Goal: Task Accomplishment & Management: Use online tool/utility

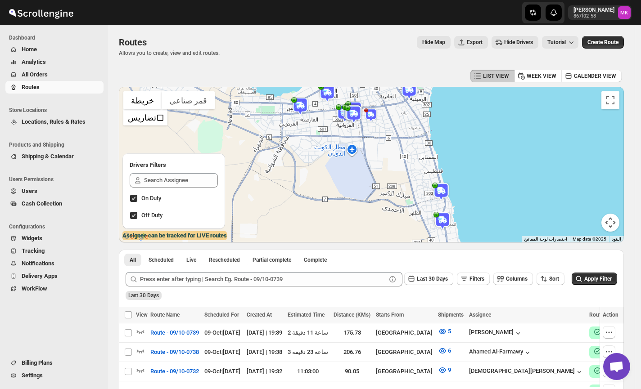
click at [306, 62] on div "Routes. This page is ready Routes Allows you to create, view and edit routes. H…" at bounding box center [371, 46] width 505 height 42
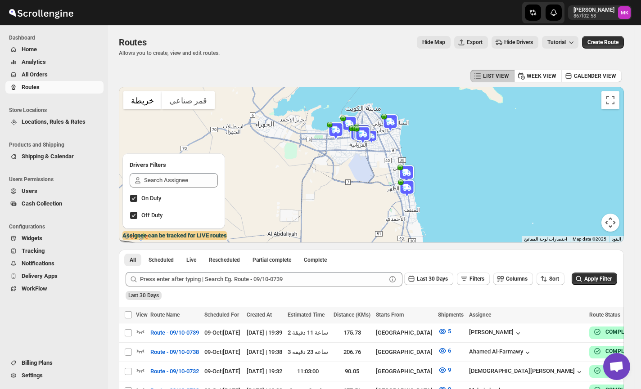
click at [49, 74] on span "All Orders" at bounding box center [62, 74] width 80 height 9
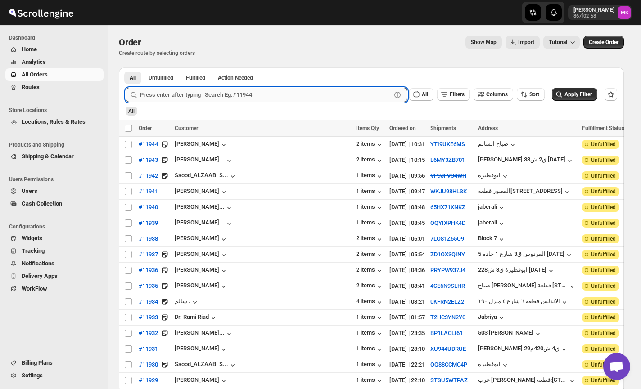
click at [184, 101] on input "text" at bounding box center [265, 95] width 251 height 14
paste input "11874"
type input "11874"
click at [126, 68] on button "Submit" at bounding box center [139, 72] width 26 height 9
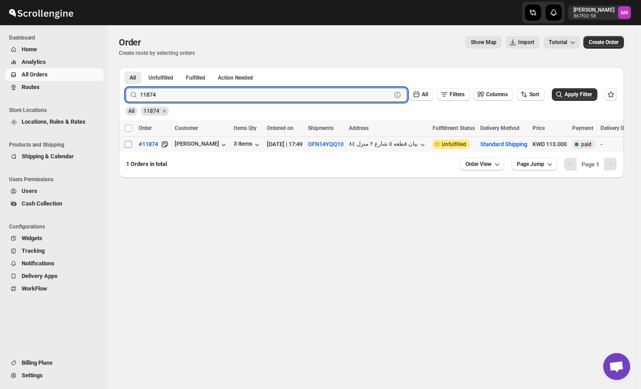
click at [131, 146] on input "Select order" at bounding box center [128, 144] width 7 height 7
checkbox input "true"
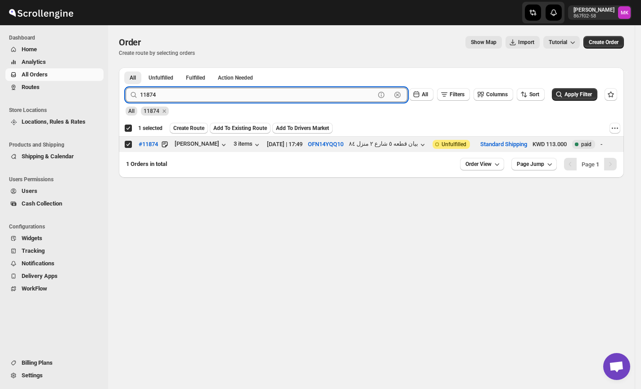
click at [170, 97] on input "11874" at bounding box center [257, 95] width 235 height 14
paste input "925"
type input "11925"
click at [126, 68] on button "Submit" at bounding box center [139, 72] width 26 height 9
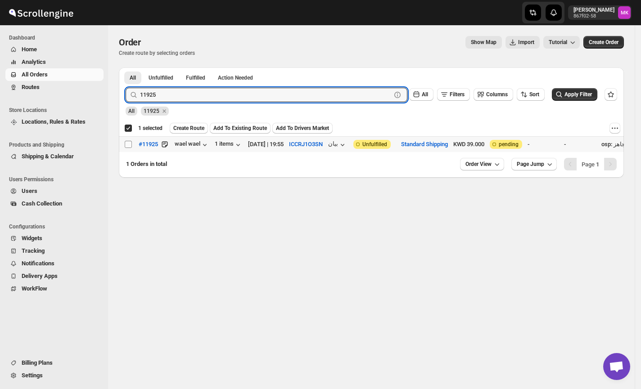
click at [128, 146] on input "Select order" at bounding box center [128, 144] width 7 height 7
checkbox input "true"
checkbox input "false"
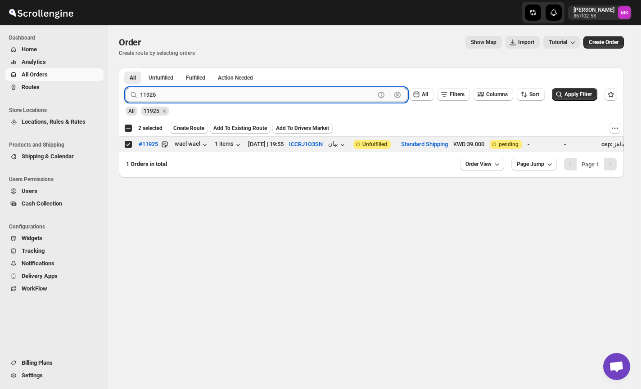
click at [159, 98] on input "11925" at bounding box center [257, 95] width 235 height 14
paste input "814"
type input "11814"
click at [126, 68] on button "Submit" at bounding box center [139, 72] width 26 height 9
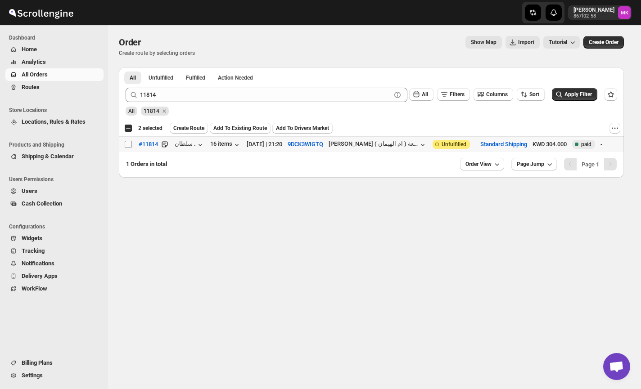
click at [127, 148] on input "Select order" at bounding box center [128, 144] width 7 height 7
checkbox input "true"
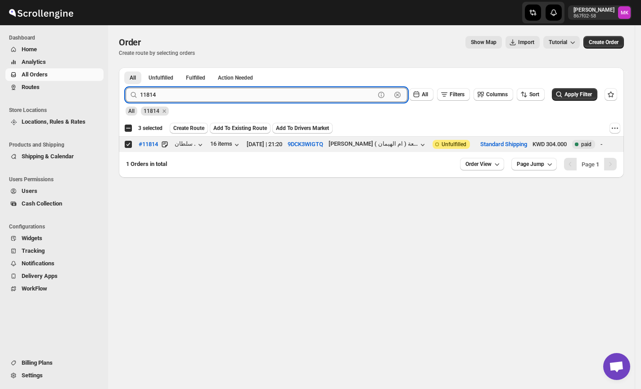
click at [157, 101] on input "11814" at bounding box center [257, 95] width 235 height 14
paste input "910"
type input "11910"
click at [126, 68] on button "Submit" at bounding box center [139, 72] width 26 height 9
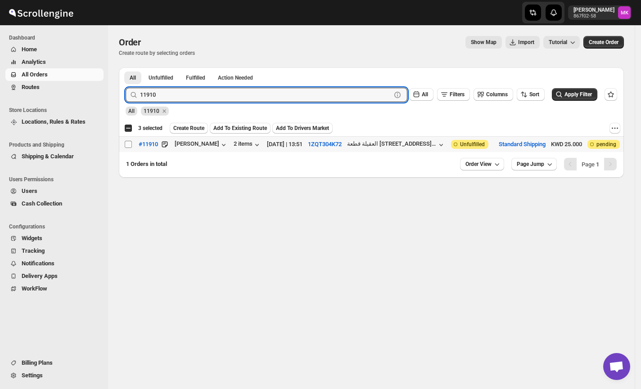
click at [131, 148] on input "Select order" at bounding box center [128, 144] width 7 height 7
checkbox input "true"
click at [186, 92] on input "11910" at bounding box center [257, 95] width 235 height 14
paste input "07"
type input "11907"
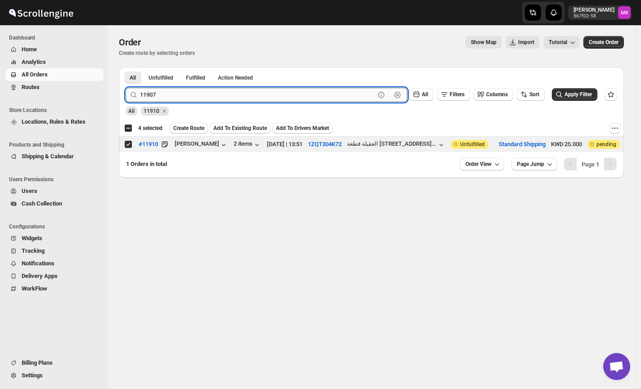
click at [126, 68] on button "Submit" at bounding box center [139, 72] width 26 height 9
click at [129, 143] on input "Select order" at bounding box center [128, 144] width 7 height 7
checkbox input "true"
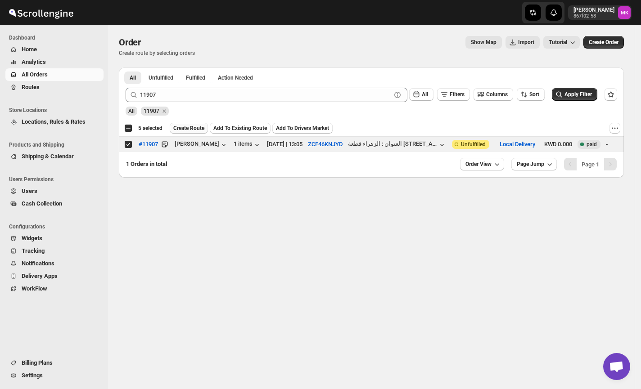
click at [200, 134] on button "Create Route" at bounding box center [189, 128] width 38 height 11
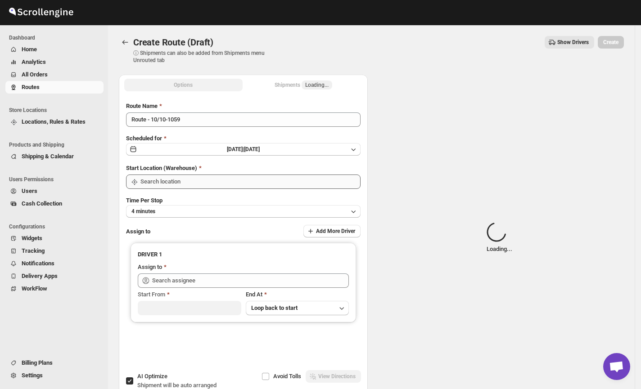
type input "[GEOGRAPHIC_DATA]"
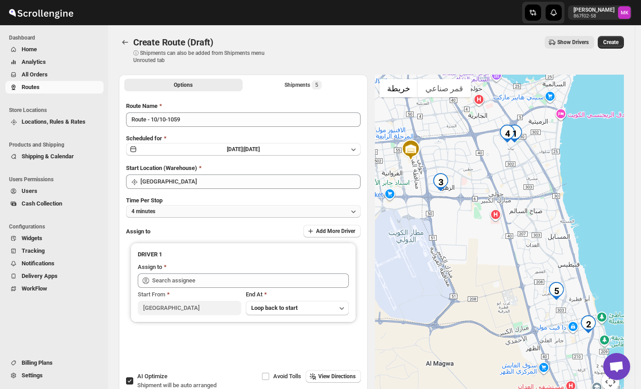
click at [162, 213] on button "4 minutes" at bounding box center [243, 211] width 235 height 13
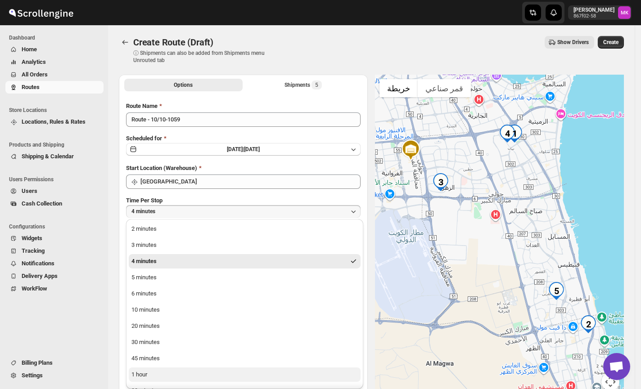
click at [147, 371] on div "1 hour" at bounding box center [139, 375] width 16 height 9
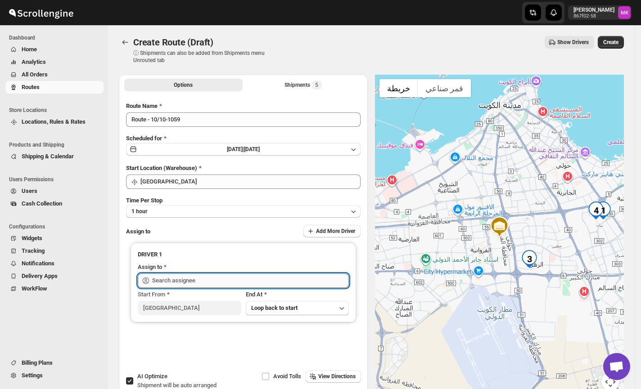
click at [164, 278] on input "text" at bounding box center [250, 281] width 197 height 14
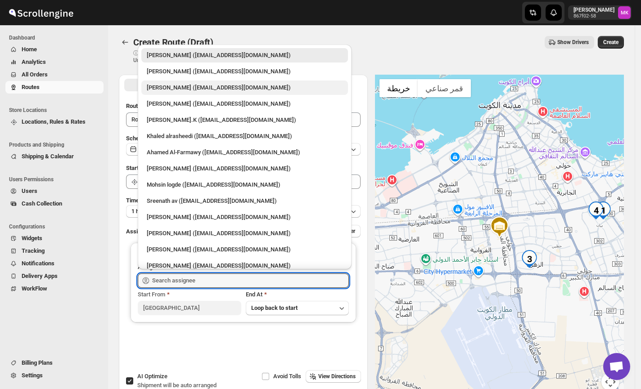
click at [172, 92] on div "[PERSON_NAME] ([EMAIL_ADDRESS][DOMAIN_NAME])" at bounding box center [245, 87] width 196 height 9
type input "[PERSON_NAME] ([EMAIL_ADDRESS][DOMAIN_NAME])"
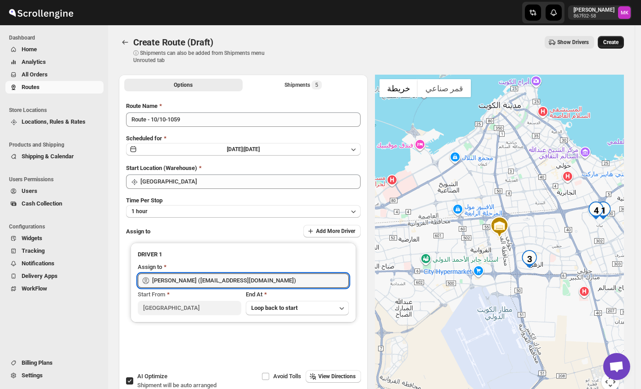
click at [610, 44] on span "Create" at bounding box center [610, 42] width 15 height 7
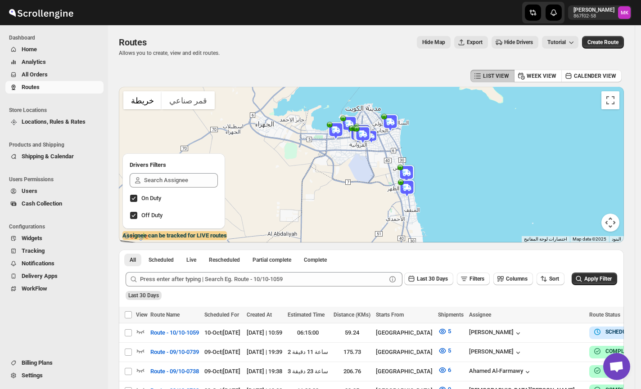
click at [35, 81] on button "Routes" at bounding box center [54, 87] width 98 height 13
click at [50, 70] on span "All Orders" at bounding box center [62, 74] width 80 height 9
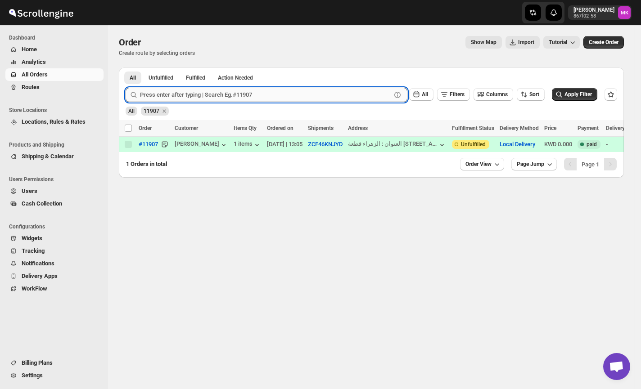
click at [197, 92] on input "text" at bounding box center [265, 95] width 251 height 14
paste input "11899"
type input "11899"
click at [126, 68] on button "Submit" at bounding box center [139, 72] width 26 height 9
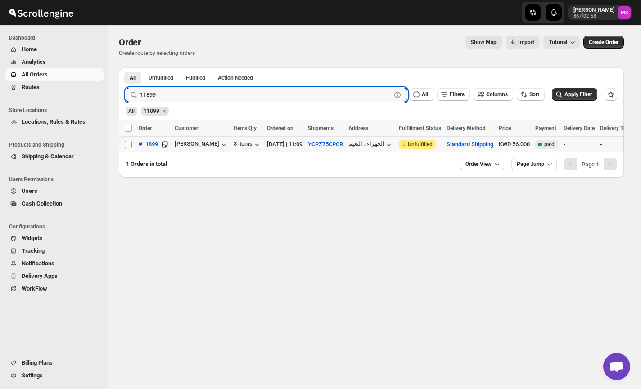
click at [128, 147] on input "Select order" at bounding box center [128, 144] width 7 height 7
checkbox input "true"
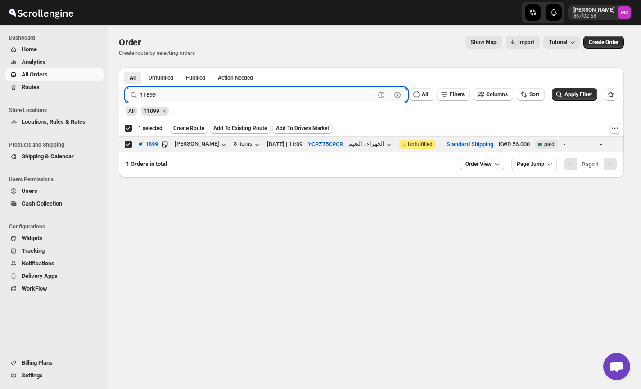
click at [164, 92] on input "11899" at bounding box center [257, 95] width 235 height 14
paste input "938"
type input "11938"
click at [126, 68] on button "Submit" at bounding box center [139, 72] width 26 height 9
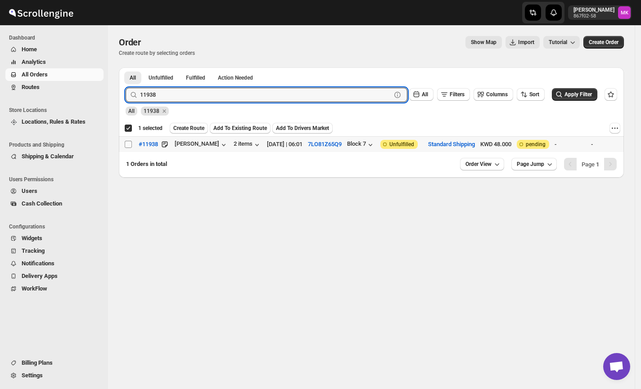
click at [132, 143] on span at bounding box center [128, 144] width 8 height 8
click at [132, 143] on input "Select order" at bounding box center [128, 144] width 7 height 7
checkbox input "false"
checkbox input "true"
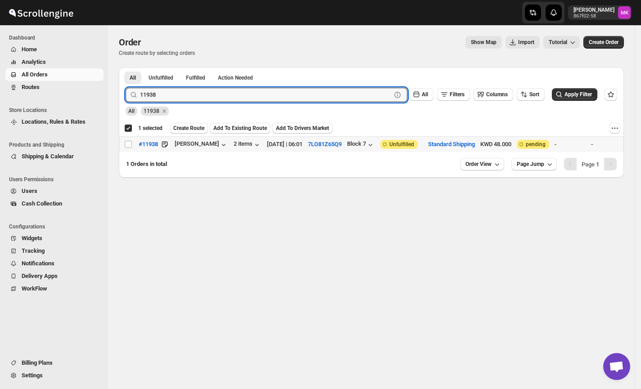
checkbox input "true"
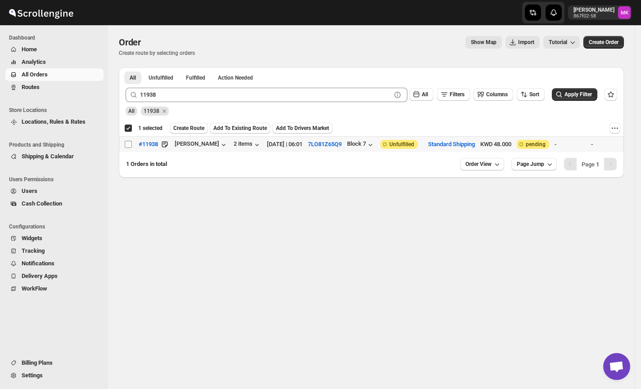
click at [126, 143] on input "Select order" at bounding box center [128, 144] width 7 height 7
checkbox input "true"
checkbox input "false"
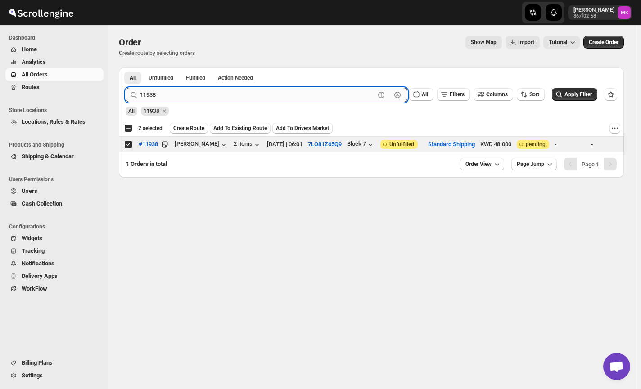
click at [159, 101] on input "11938" at bounding box center [257, 95] width 235 height 14
paste input "11"
type input "11911"
click at [126, 68] on button "Submit" at bounding box center [139, 72] width 26 height 9
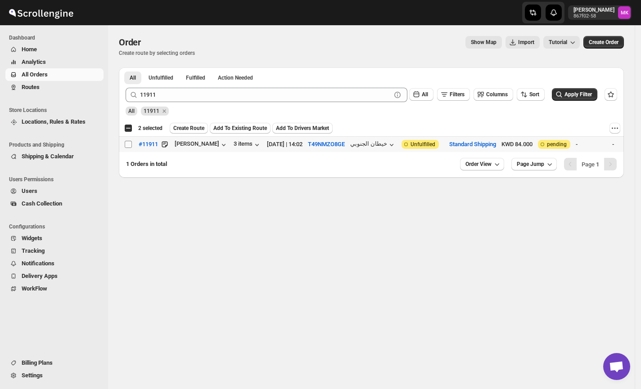
click at [128, 146] on input "Select order" at bounding box center [128, 144] width 7 height 7
checkbox input "true"
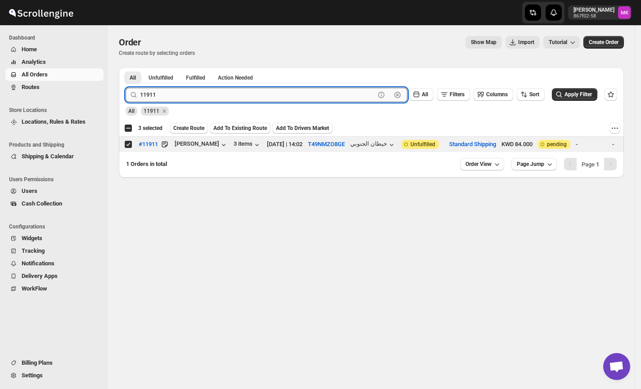
click at [163, 90] on input "11911" at bounding box center [257, 95] width 235 height 14
paste input "0"
type input "11901"
click at [126, 68] on button "Submit" at bounding box center [139, 72] width 26 height 9
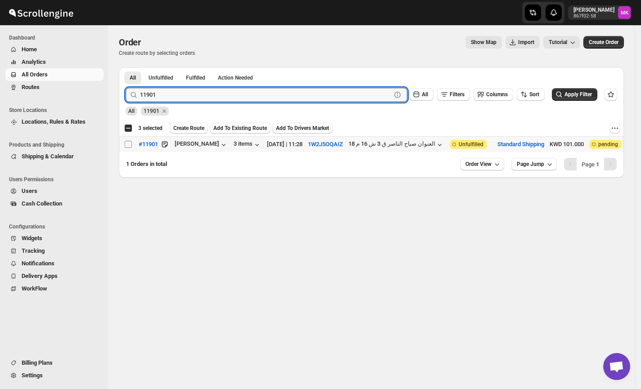
click at [125, 146] on input "Select order" at bounding box center [128, 144] width 7 height 7
checkbox input "true"
click at [173, 90] on input "11901" at bounding box center [257, 95] width 235 height 14
paste input "877"
type input "11877"
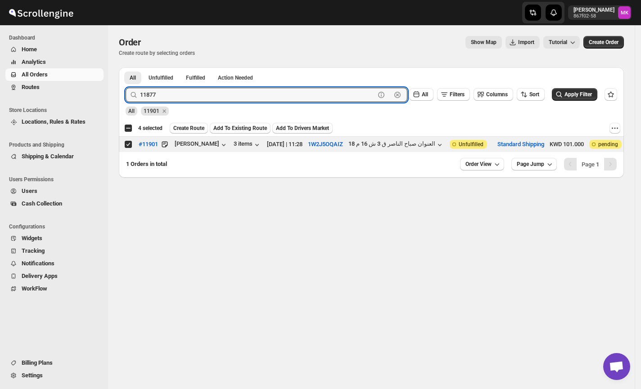
click at [126, 68] on button "Submit" at bounding box center [139, 72] width 26 height 9
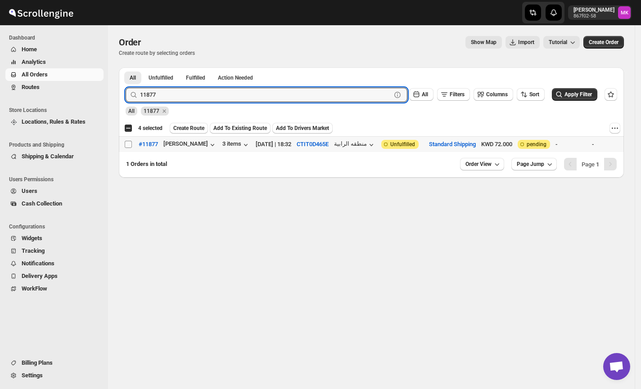
click at [125, 145] on input "Select order" at bounding box center [128, 144] width 7 height 7
checkbox input "true"
click at [183, 95] on input "11877" at bounding box center [257, 95] width 235 height 14
paste input "92"
type input "11892"
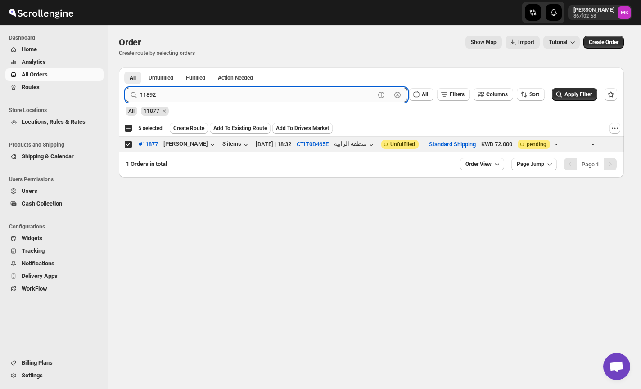
click at [126, 68] on button "Submit" at bounding box center [139, 72] width 26 height 9
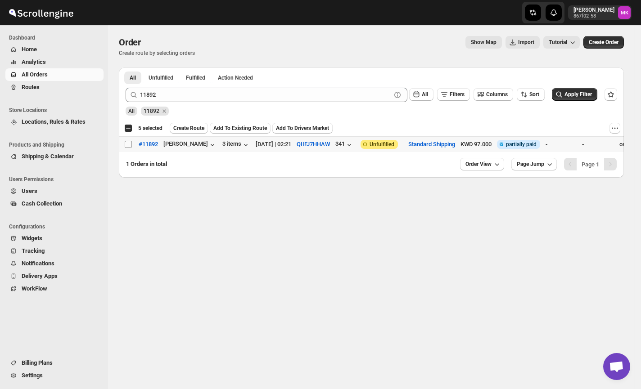
click at [130, 143] on input "Select order" at bounding box center [128, 144] width 7 height 7
checkbox input "true"
click at [199, 134] on button "Create Route" at bounding box center [189, 128] width 38 height 11
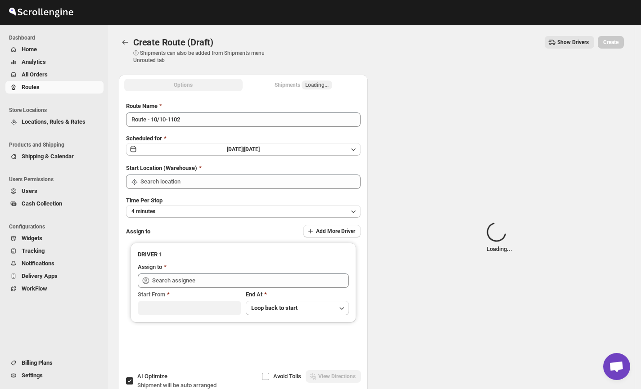
type input "[GEOGRAPHIC_DATA]"
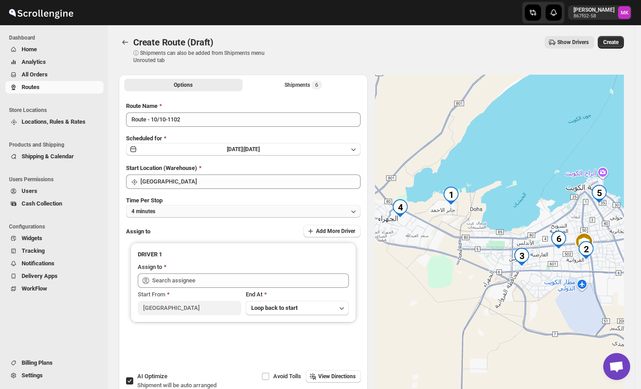
click at [152, 212] on span "4 minutes" at bounding box center [143, 211] width 24 height 7
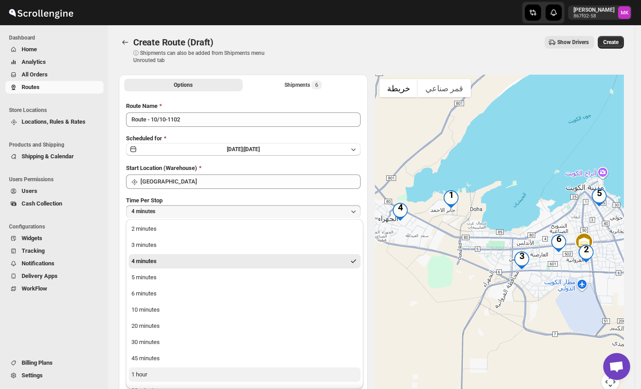
click at [169, 378] on button "1 hour" at bounding box center [245, 375] width 232 height 14
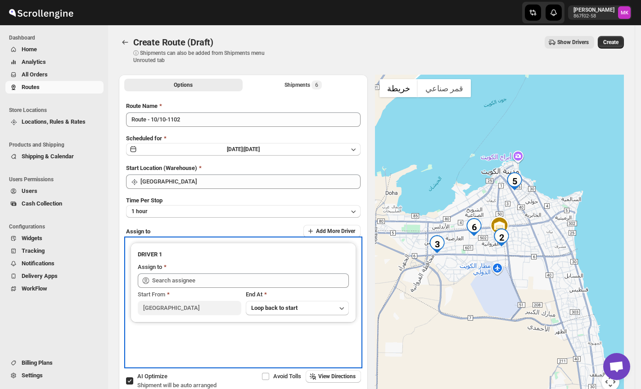
click at [168, 288] on div "Start From [GEOGRAPHIC_DATA] At Loop back to start" at bounding box center [243, 301] width 211 height 27
click at [170, 288] on div "Start From [GEOGRAPHIC_DATA] At Loop back to start" at bounding box center [243, 301] width 211 height 27
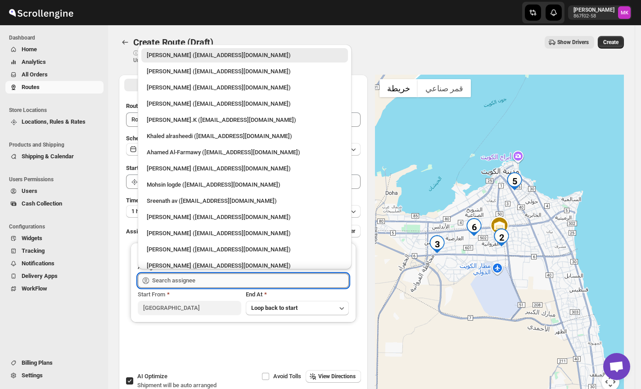
click at [173, 280] on input "text" at bounding box center [250, 281] width 197 height 14
click at [227, 123] on div "[PERSON_NAME].K ([EMAIL_ADDRESS][DOMAIN_NAME])" at bounding box center [245, 120] width 196 height 9
type input "[PERSON_NAME].K ([EMAIL_ADDRESS][DOMAIN_NAME])"
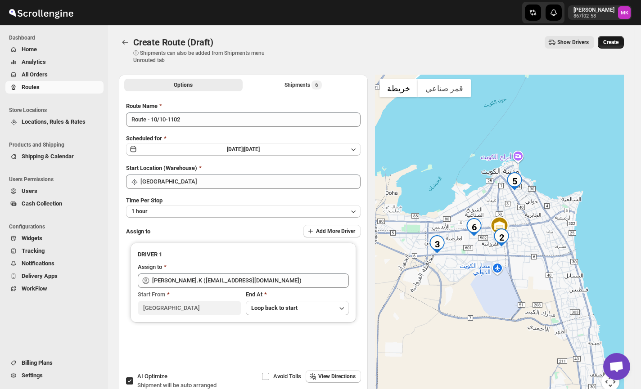
click at [612, 44] on span "Create" at bounding box center [610, 42] width 15 height 7
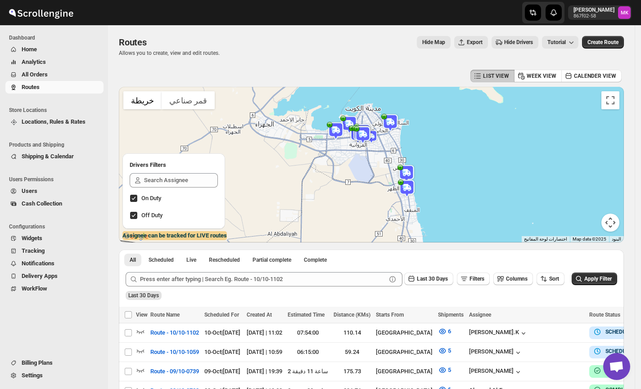
click at [39, 70] on span "All Orders" at bounding box center [62, 74] width 80 height 9
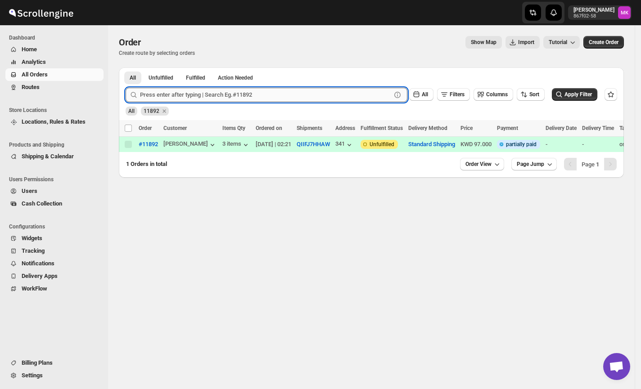
click at [179, 88] on input "text" at bounding box center [265, 95] width 251 height 14
paste input "11908"
type input "11908"
click at [126, 68] on button "Submit" at bounding box center [139, 72] width 26 height 9
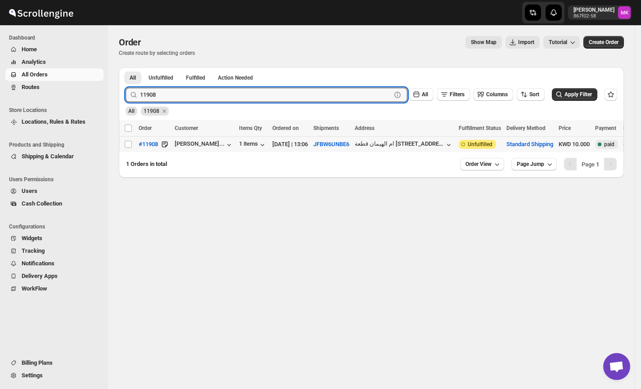
click at [128, 140] on td "Select order" at bounding box center [127, 145] width 17 height 16
checkbox input "true"
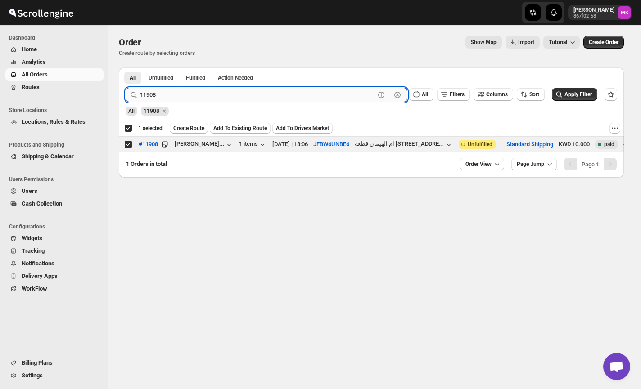
click at [161, 91] on input "11908" at bounding box center [257, 95] width 235 height 14
paste input "873"
type input "11873"
click at [126, 68] on button "Submit" at bounding box center [139, 72] width 26 height 9
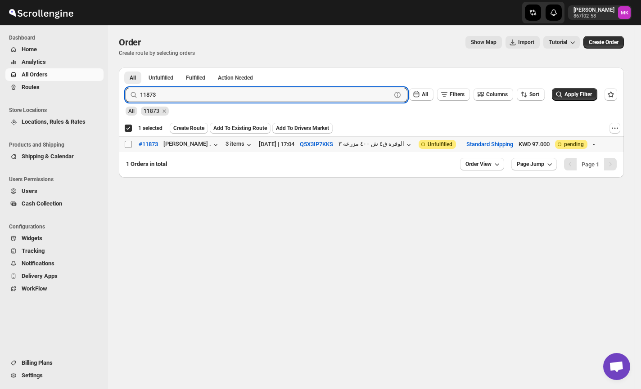
click at [128, 144] on input "Select order" at bounding box center [128, 144] width 7 height 7
checkbox input "true"
checkbox input "false"
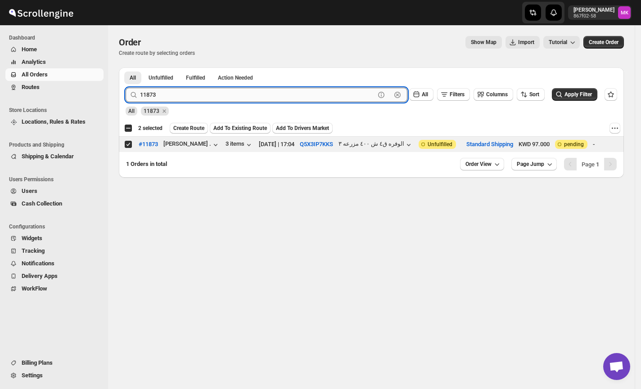
click at [174, 90] on input "11873" at bounding box center [257, 95] width 235 height 14
paste input "931"
type input "11931"
click at [126, 68] on button "Submit" at bounding box center [139, 72] width 26 height 9
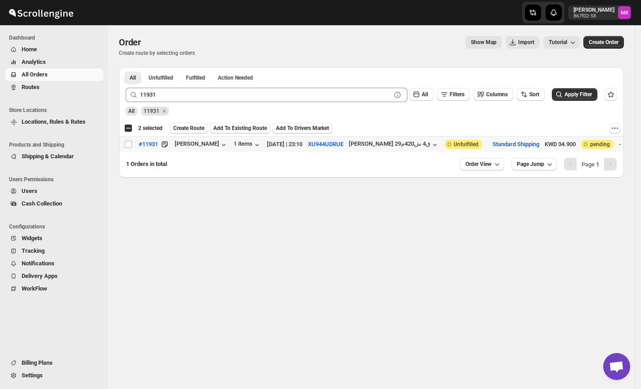
click at [132, 145] on div "Select order" at bounding box center [128, 144] width 9 height 8
checkbox input "true"
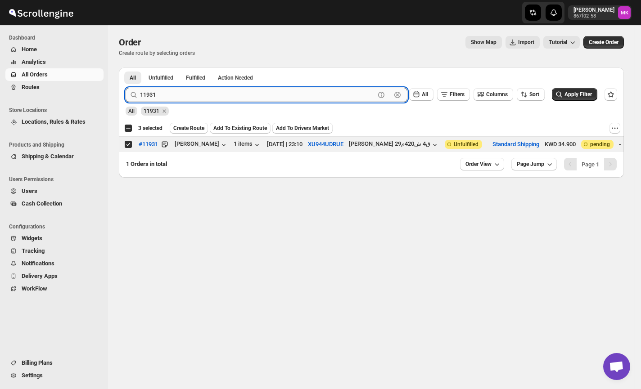
click at [146, 101] on input "11931" at bounding box center [257, 95] width 235 height 14
paste input "00"
type input "11900"
click at [126, 68] on button "Submit" at bounding box center [139, 72] width 26 height 9
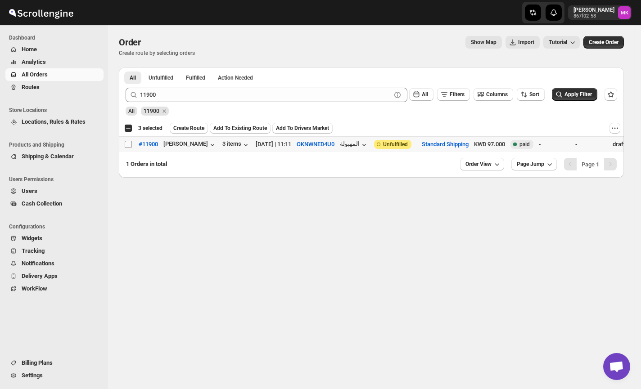
click at [125, 146] on input "Select order" at bounding box center [128, 144] width 7 height 7
checkbox input "true"
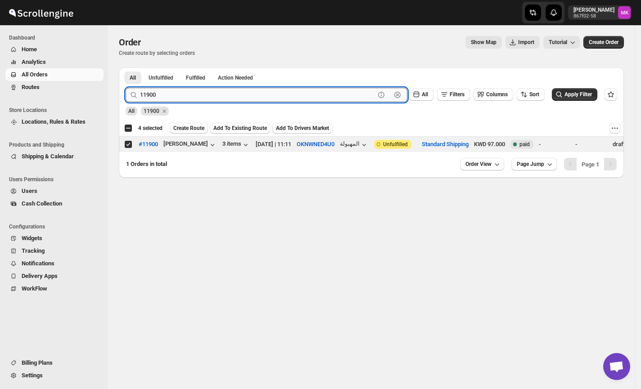
click at [162, 97] on input "11900" at bounding box center [257, 95] width 235 height 14
paste input "896"
type input "11896"
click at [126, 68] on button "Submit" at bounding box center [139, 72] width 26 height 9
click at [128, 149] on span at bounding box center [128, 144] width 8 height 8
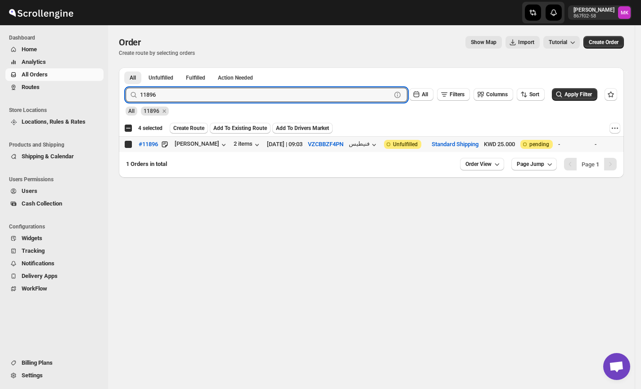
click at [128, 148] on input "Select order" at bounding box center [128, 144] width 7 height 7
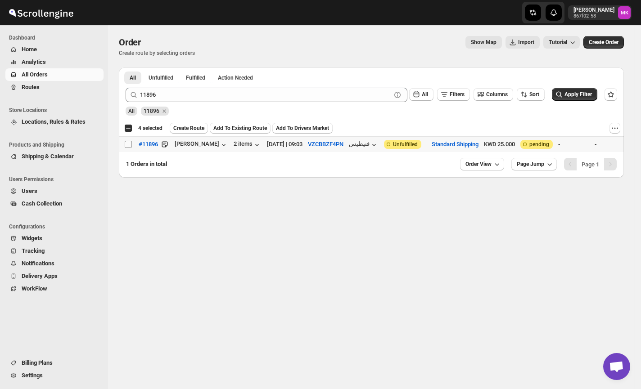
click at [125, 146] on input "Select order" at bounding box center [128, 144] width 7 height 7
checkbox input "true"
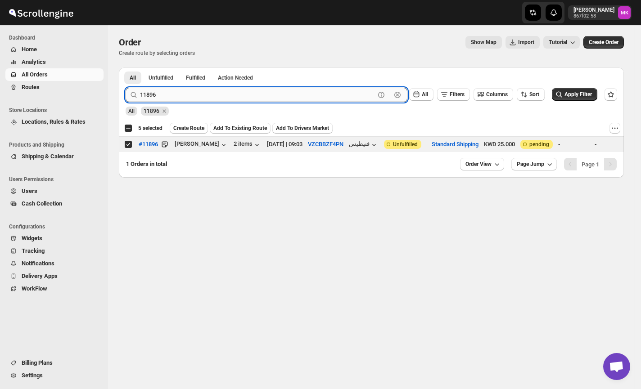
click at [165, 94] on input "11896" at bounding box center [257, 95] width 235 height 14
paste input "930"
type input "11930"
click at [126, 68] on button "Submit" at bounding box center [139, 72] width 26 height 9
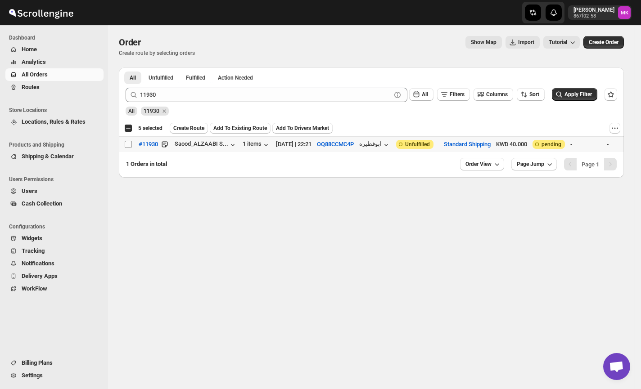
click at [130, 148] on input "Select order" at bounding box center [128, 144] width 7 height 7
checkbox input "true"
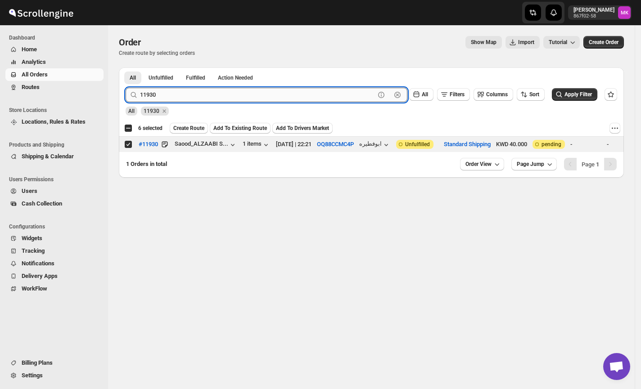
click at [179, 94] on input "11930" at bounding box center [257, 95] width 235 height 14
paste input "17"
type input "11917"
click at [126, 68] on button "Submit" at bounding box center [139, 72] width 26 height 9
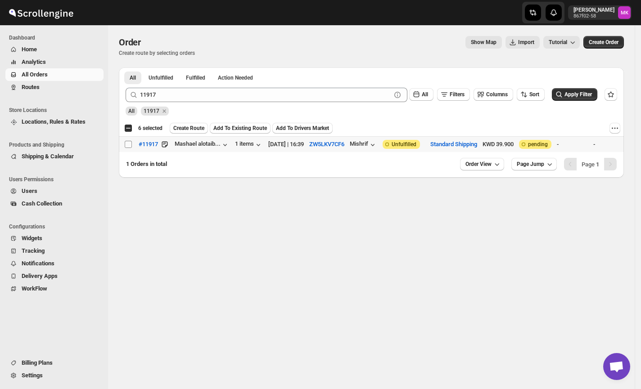
click at [131, 147] on input "Select order" at bounding box center [128, 144] width 7 height 7
checkbox input "true"
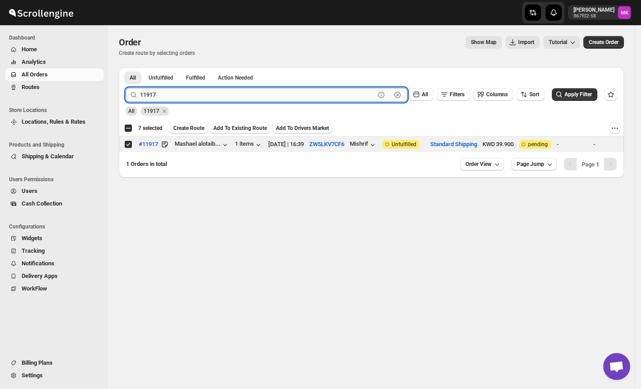
click at [152, 94] on input "11917" at bounding box center [257, 95] width 235 height 14
paste input "890"
type input "11890"
click at [126, 68] on button "Submit" at bounding box center [139, 72] width 26 height 9
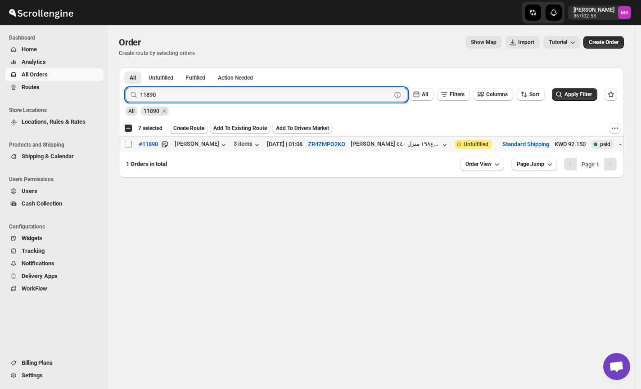
click at [131, 145] on input "Select order" at bounding box center [128, 144] width 7 height 7
checkbox input "true"
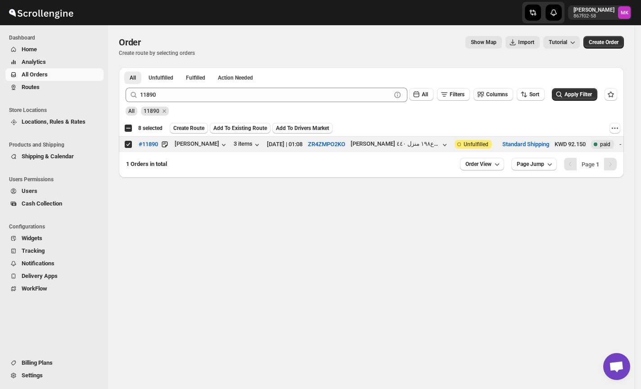
click at [176, 85] on div "11890 Clear All Filters Columns Sort Apply Filter" at bounding box center [367, 92] width 499 height 22
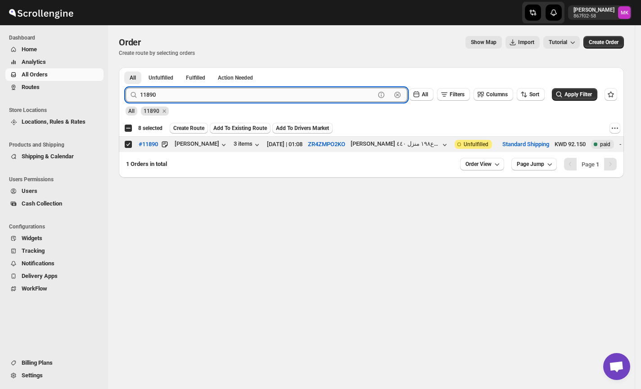
click at [175, 92] on input "11890" at bounding box center [257, 95] width 235 height 14
paste input "916"
type input "11916"
click at [126, 68] on button "Submit" at bounding box center [139, 72] width 26 height 9
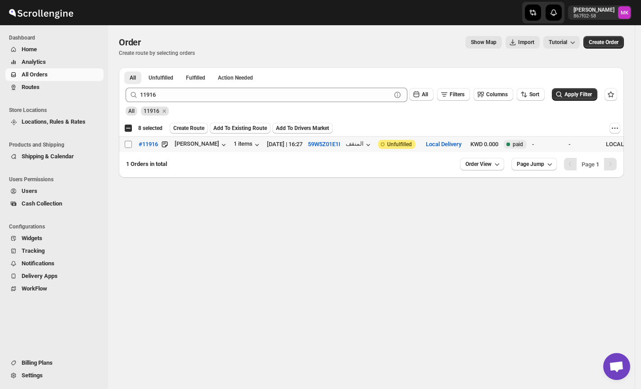
click at [131, 148] on input "Select order" at bounding box center [128, 144] width 7 height 7
checkbox input "true"
click at [204, 132] on span "Create Route" at bounding box center [188, 128] width 31 height 7
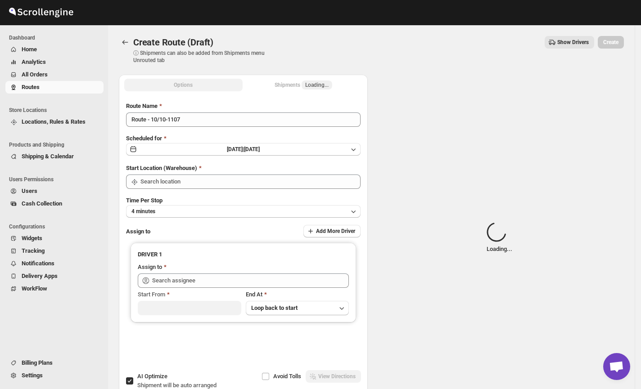
type input "[GEOGRAPHIC_DATA]"
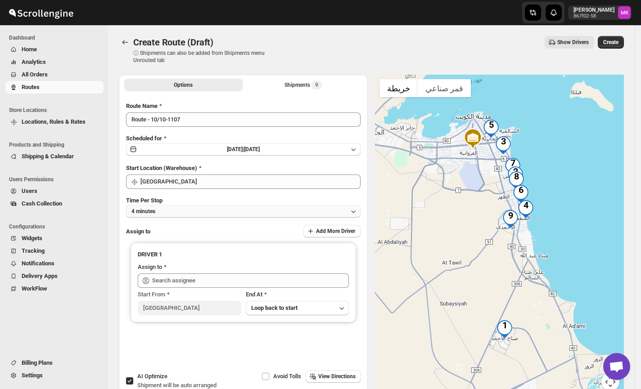
click at [146, 212] on span "4 minutes" at bounding box center [143, 211] width 24 height 7
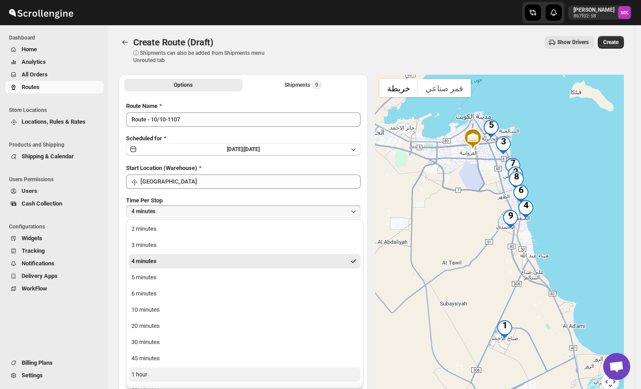
click at [145, 375] on div "1 hour" at bounding box center [139, 375] width 16 height 9
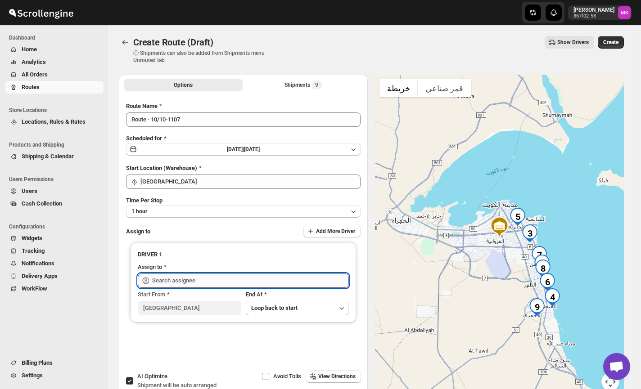
click at [166, 281] on input "text" at bounding box center [250, 281] width 197 height 14
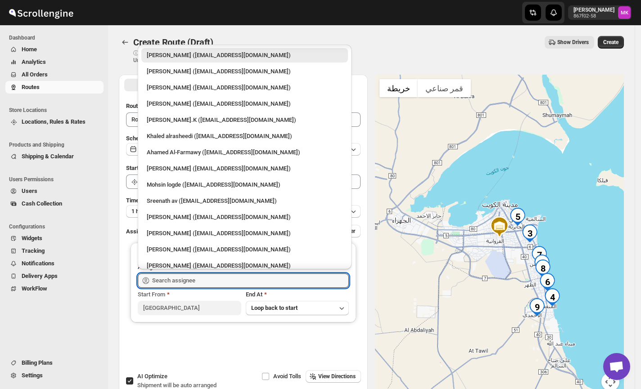
scroll to position [23, 0]
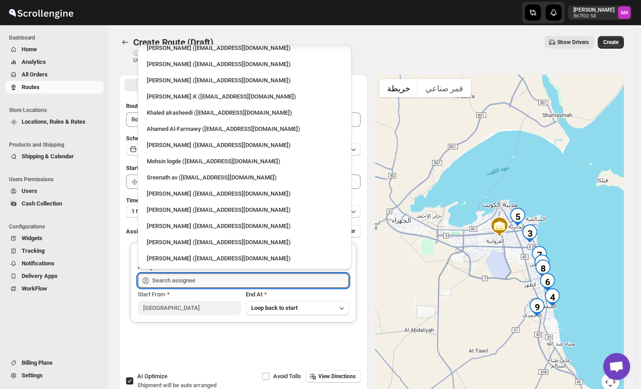
click at [208, 234] on li "[PERSON_NAME] ([EMAIL_ADDRESS][DOMAIN_NAME])" at bounding box center [245, 242] width 214 height 16
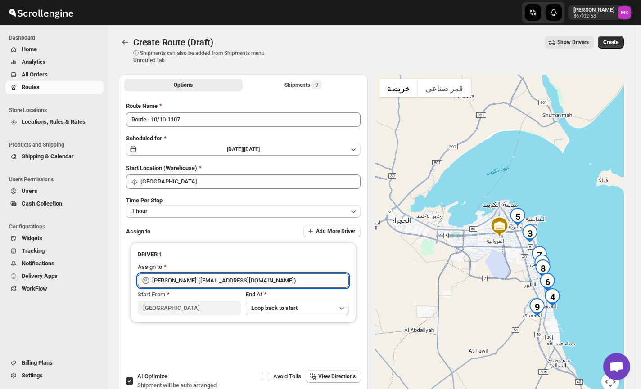
click at [184, 276] on input "[PERSON_NAME] ([EMAIL_ADDRESS][DOMAIN_NAME])" at bounding box center [250, 281] width 197 height 14
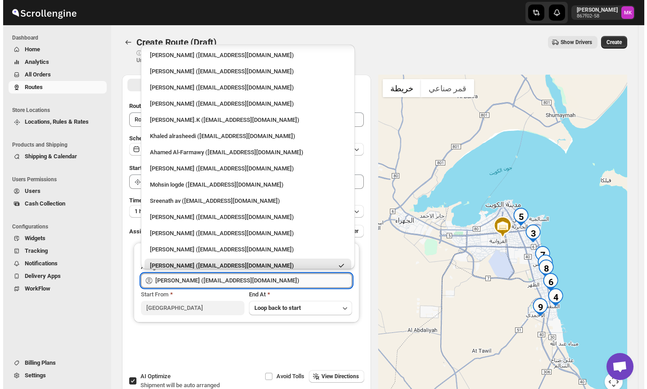
scroll to position [17, 0]
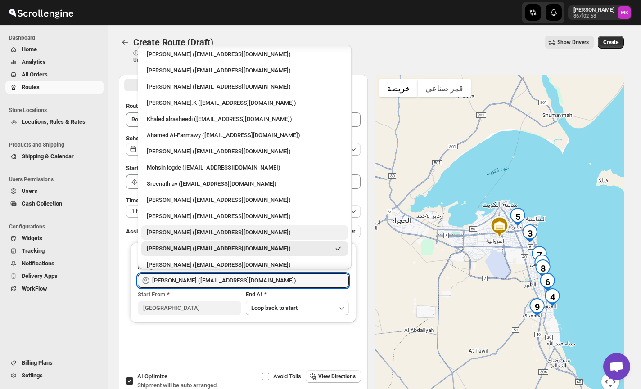
click at [202, 235] on div "[PERSON_NAME] ([EMAIL_ADDRESS][DOMAIN_NAME])" at bounding box center [245, 232] width 196 height 9
type input "[PERSON_NAME] ([EMAIL_ADDRESS][DOMAIN_NAME])"
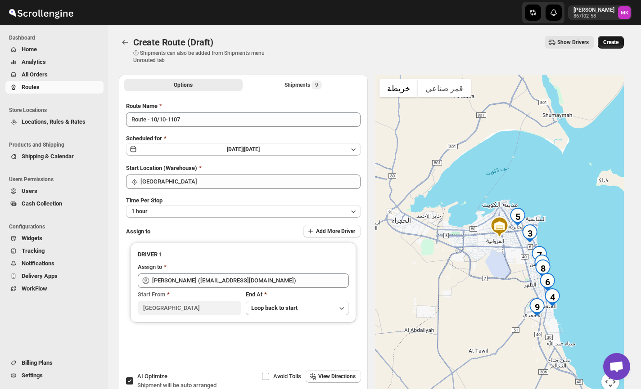
click at [624, 45] on button "Create" at bounding box center [611, 42] width 26 height 13
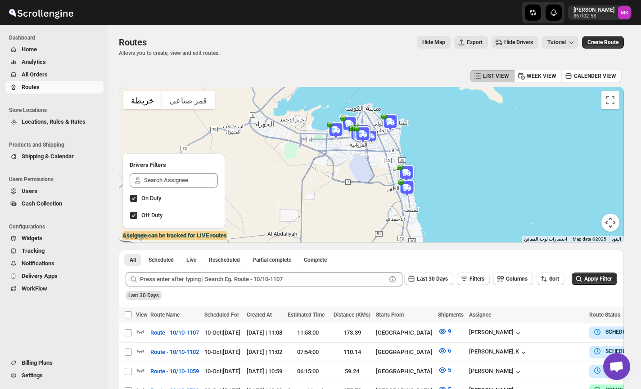
click at [22, 190] on span "Users" at bounding box center [30, 191] width 16 height 7
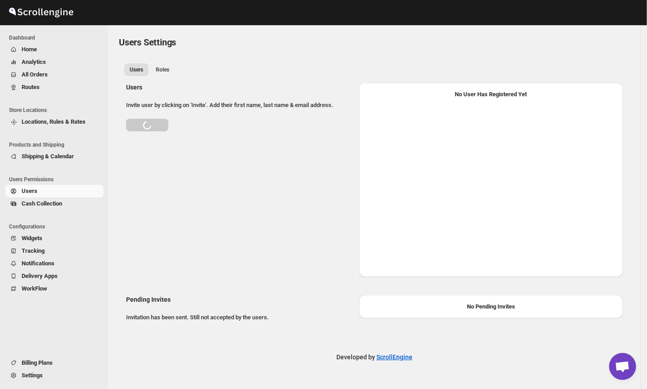
select select "637b767fbaab0276b10c91d5"
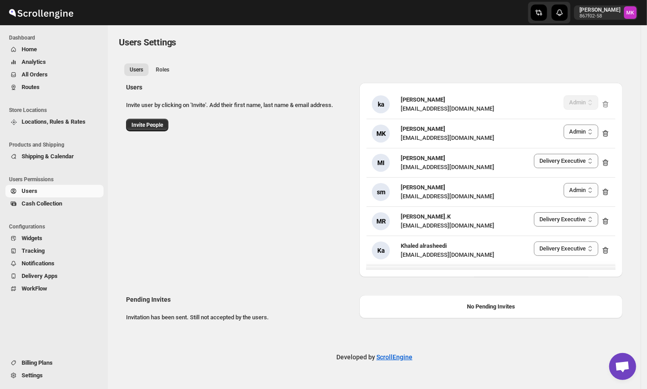
click at [262, 62] on div "Users Roles More views Users Roles More views" at bounding box center [374, 69] width 511 height 20
click at [40, 85] on span "Routes" at bounding box center [62, 87] width 80 height 9
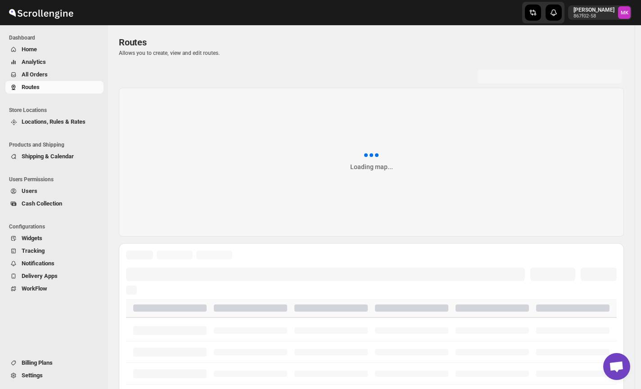
click at [46, 76] on span "All Orders" at bounding box center [35, 74] width 26 height 7
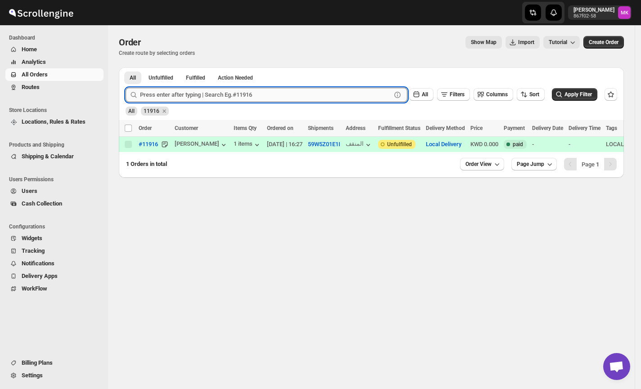
click at [214, 92] on input "text" at bounding box center [265, 95] width 251 height 14
paste input "11919"
type input "11919"
click at [126, 68] on button "Submit" at bounding box center [139, 72] width 26 height 9
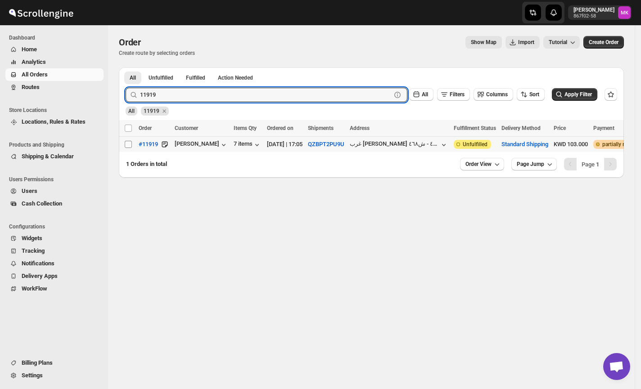
click at [130, 147] on input "Select order" at bounding box center [128, 144] width 7 height 7
checkbox input "true"
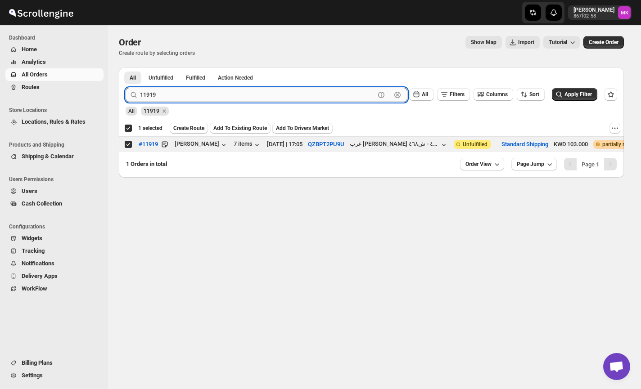
click at [172, 93] on input "11919" at bounding box center [257, 95] width 235 height 14
paste input "868"
type input "11868"
click at [126, 68] on button "Submit" at bounding box center [139, 72] width 26 height 9
click at [127, 141] on input "Select order" at bounding box center [128, 144] width 7 height 7
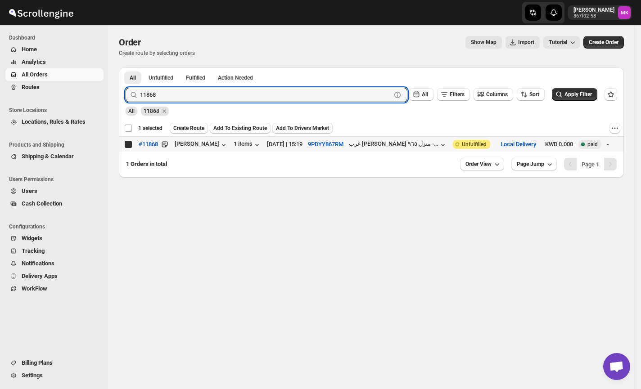
checkbox input "true"
checkbox input "false"
click at [177, 102] on input "11868" at bounding box center [257, 95] width 235 height 14
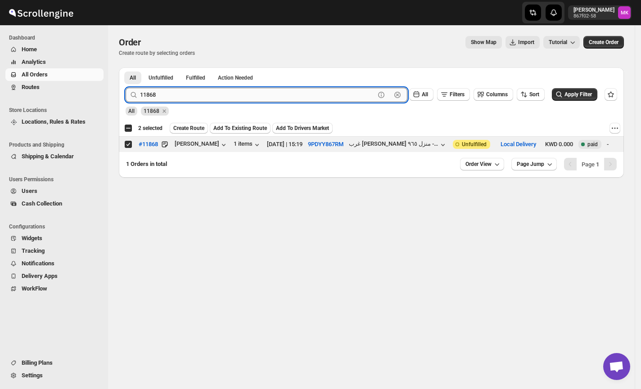
paste input "7"
type input "11878"
click at [126, 68] on button "Submit" at bounding box center [139, 72] width 26 height 9
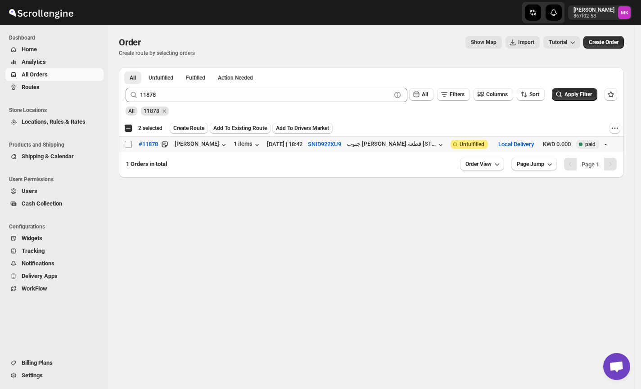
click at [131, 145] on input "Select order" at bounding box center [128, 144] width 7 height 7
checkbox input "true"
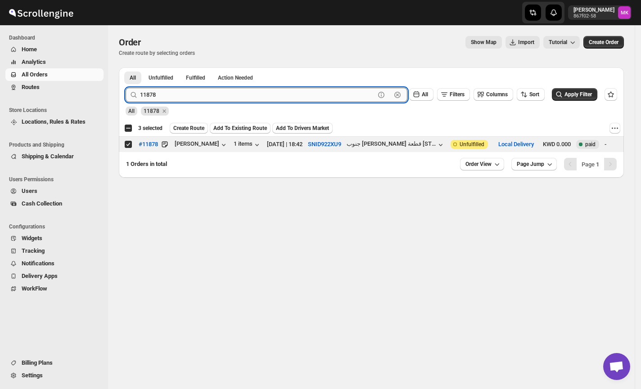
click at [171, 101] on input "11878" at bounding box center [257, 95] width 235 height 14
paste input "904"
type input "11904"
click at [126, 68] on button "Submit" at bounding box center [139, 72] width 26 height 9
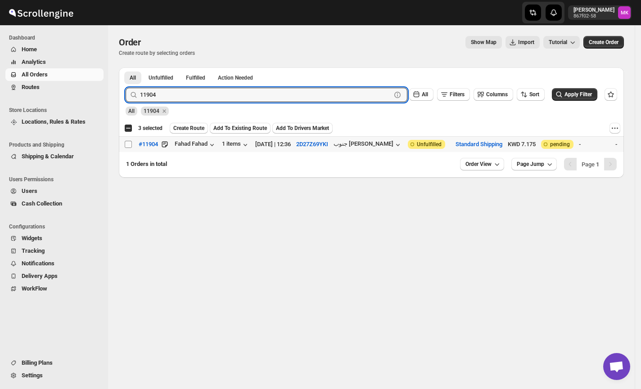
click at [127, 145] on input "Select order" at bounding box center [128, 144] width 7 height 7
checkbox input "true"
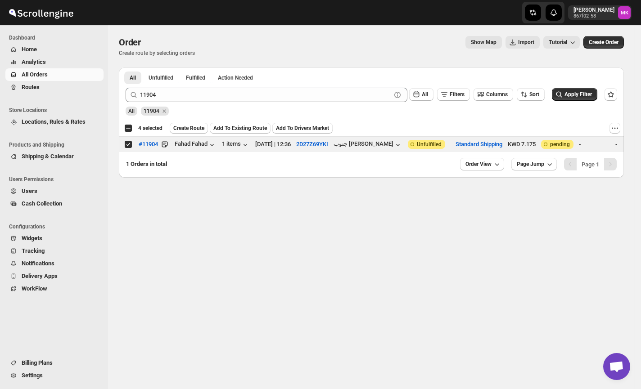
click at [139, 95] on div "11904 Clear" at bounding box center [267, 95] width 282 height 14
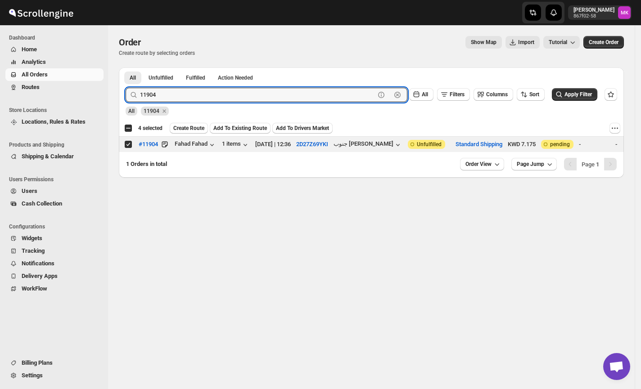
paste input "29"
type input "11929"
click at [126, 68] on button "Submit" at bounding box center [139, 72] width 26 height 9
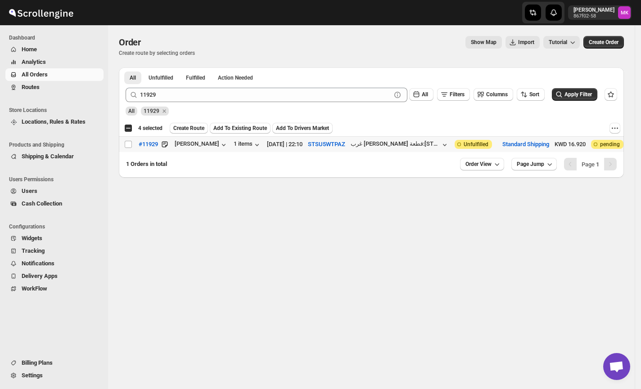
click at [128, 147] on input "Select order" at bounding box center [128, 144] width 7 height 7
checkbox input "true"
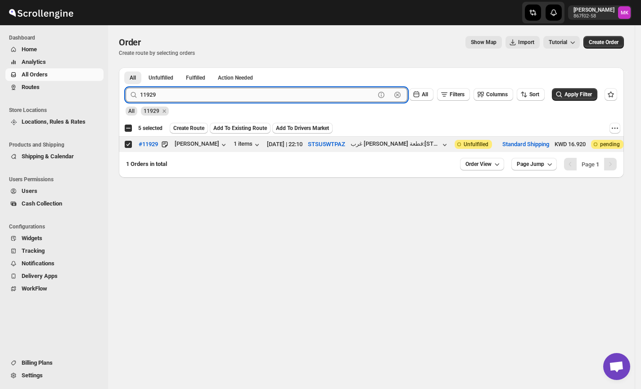
click at [155, 93] on input "11929" at bounding box center [257, 95] width 235 height 14
paste input "886"
type input "11886"
click at [126, 68] on button "Submit" at bounding box center [139, 72] width 26 height 9
click at [130, 149] on span at bounding box center [128, 144] width 8 height 8
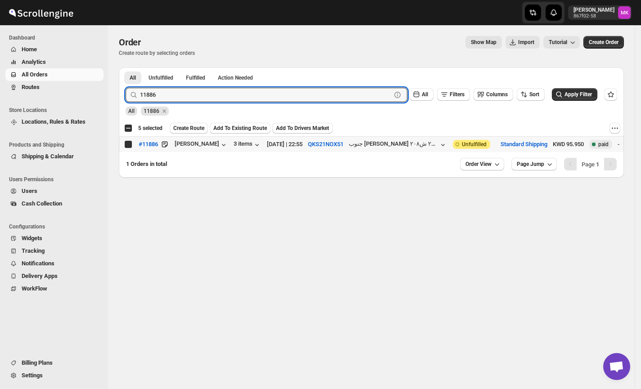
click at [130, 148] on input "Select order" at bounding box center [128, 144] width 7 height 7
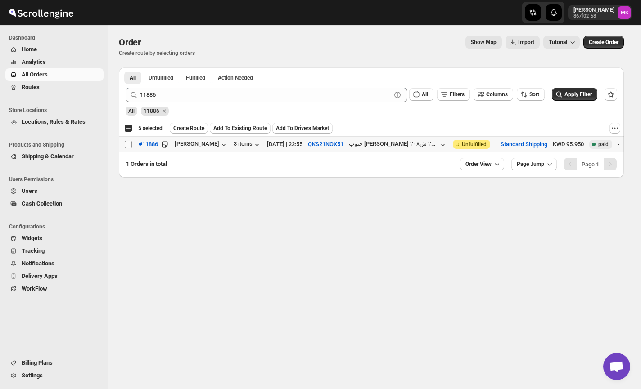
click at [128, 145] on input "Select order" at bounding box center [128, 144] width 7 height 7
checkbox input "true"
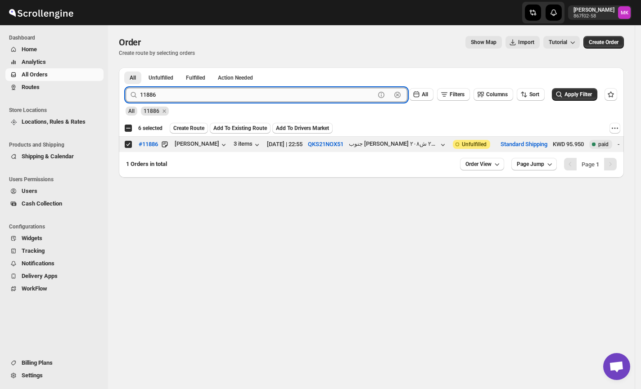
click at [148, 96] on input "11886" at bounding box center [257, 95] width 235 height 14
paste input "909"
type input "11909"
click at [126, 68] on button "Submit" at bounding box center [139, 72] width 26 height 9
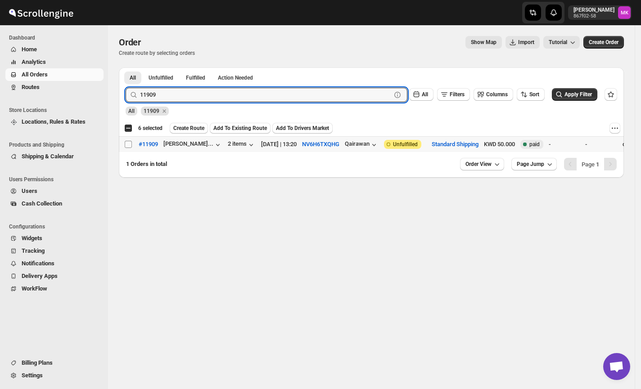
click at [131, 148] on input "Select order" at bounding box center [128, 144] width 7 height 7
checkbox input "true"
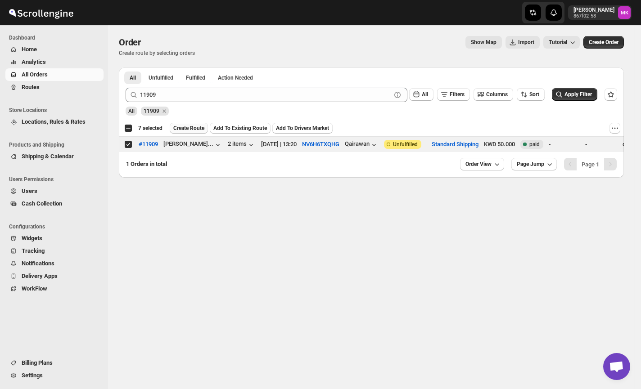
click at [185, 129] on span "Create Route" at bounding box center [188, 128] width 31 height 7
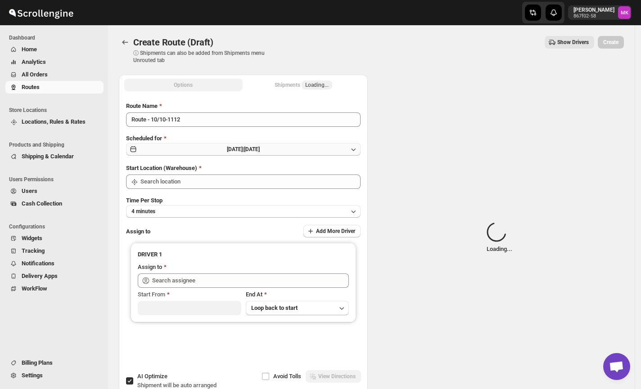
type input "[GEOGRAPHIC_DATA]"
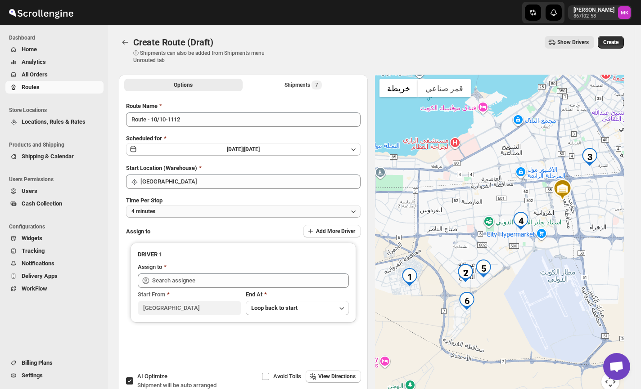
drag, startPoint x: 150, startPoint y: 204, endPoint x: 150, endPoint y: 209, distance: 5.9
click at [150, 206] on div "Time Per Stop 4 minutes" at bounding box center [243, 207] width 235 height 22
click at [150, 210] on span "4 minutes" at bounding box center [143, 211] width 24 height 7
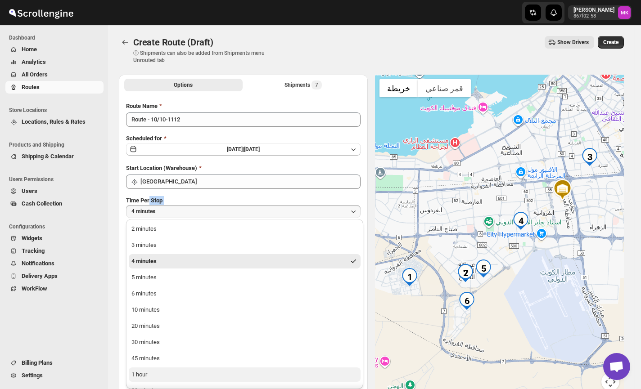
click at [141, 373] on div "1 hour" at bounding box center [139, 375] width 16 height 9
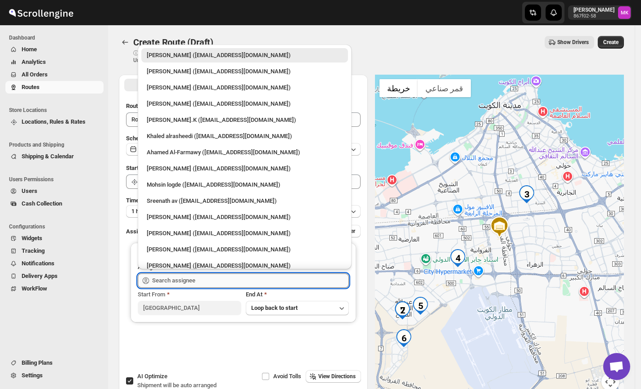
click at [179, 281] on input "text" at bounding box center [250, 281] width 197 height 14
click at [192, 238] on div "[PERSON_NAME] ([EMAIL_ADDRESS][DOMAIN_NAME])" at bounding box center [245, 233] width 196 height 9
type input "[PERSON_NAME] ([EMAIL_ADDRESS][DOMAIN_NAME])"
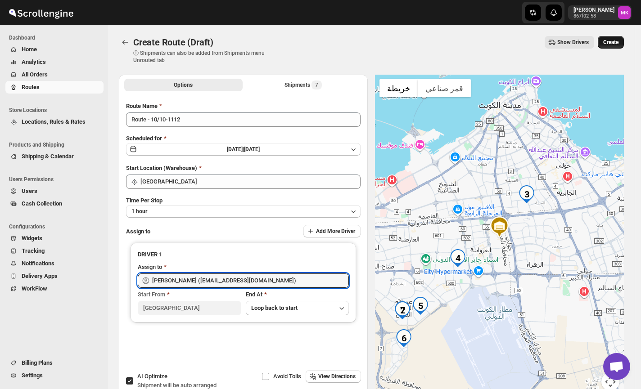
click at [611, 43] on span "Create" at bounding box center [610, 42] width 15 height 7
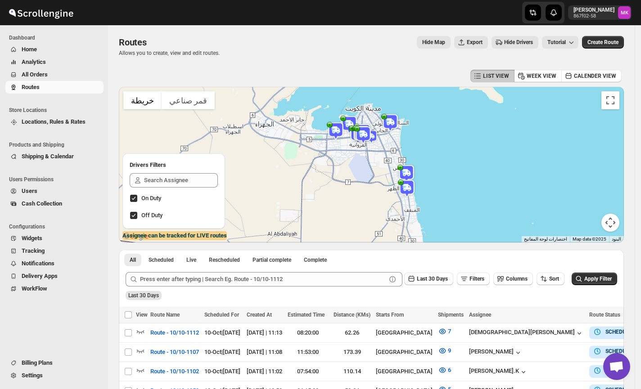
click at [42, 80] on button "All Orders" at bounding box center [54, 74] width 98 height 13
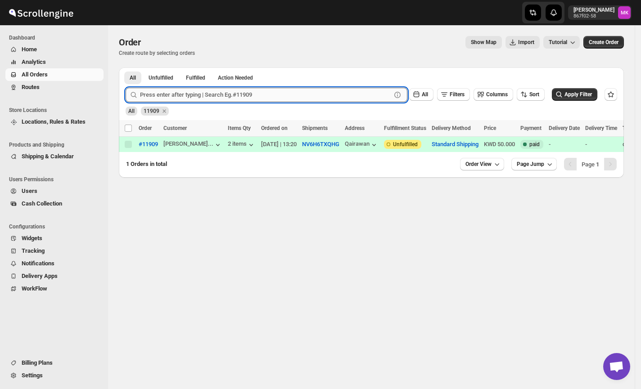
click at [150, 96] on input "text" at bounding box center [265, 95] width 251 height 14
paste input "11824"
type input "11824"
click at [126, 68] on button "Submit" at bounding box center [139, 72] width 26 height 9
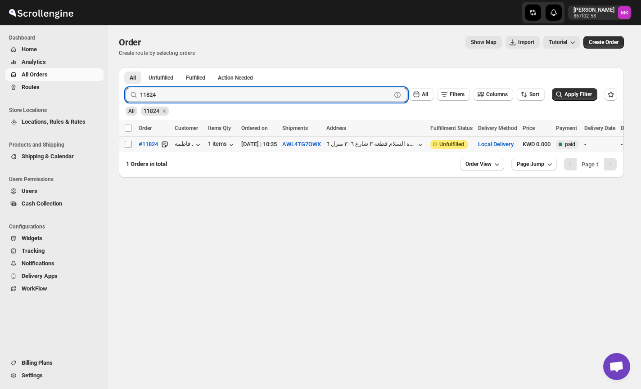
click at [128, 146] on input "Select order" at bounding box center [128, 144] width 7 height 7
checkbox input "true"
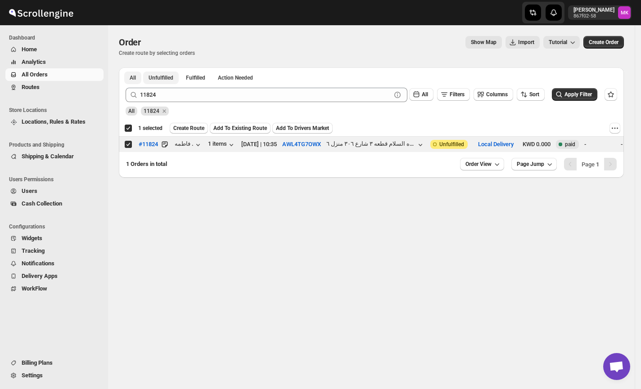
click at [168, 81] on span "Unfulfilled" at bounding box center [161, 77] width 25 height 7
checkbox input "false"
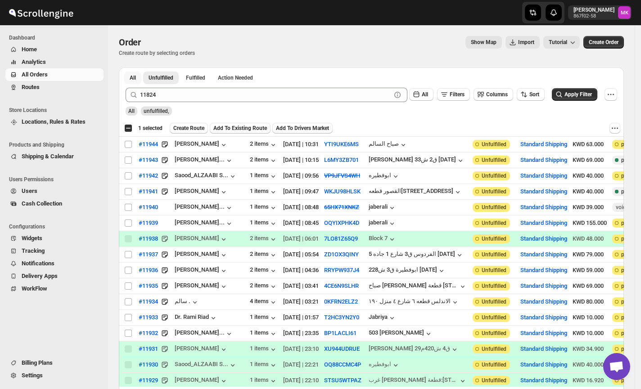
click at [126, 78] on button "All" at bounding box center [132, 78] width 17 height 13
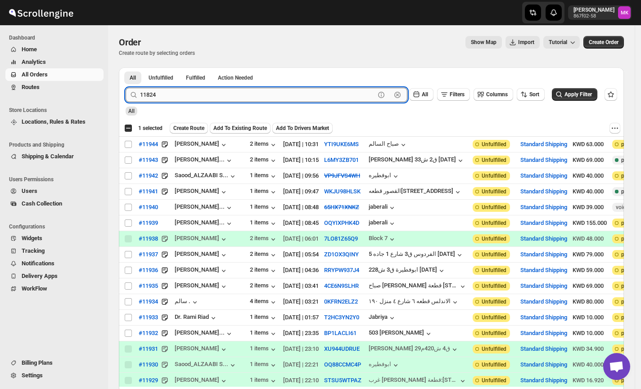
click at [156, 93] on input "11824" at bounding box center [257, 95] width 235 height 14
paste input "87"
type input "11887"
click at [126, 68] on button "Submit" at bounding box center [139, 72] width 26 height 9
checkbox input "true"
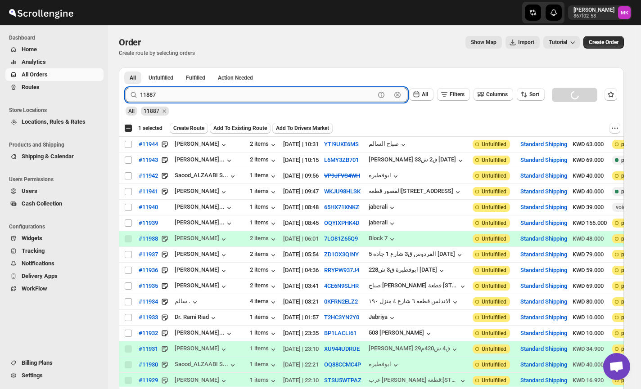
checkbox input "true"
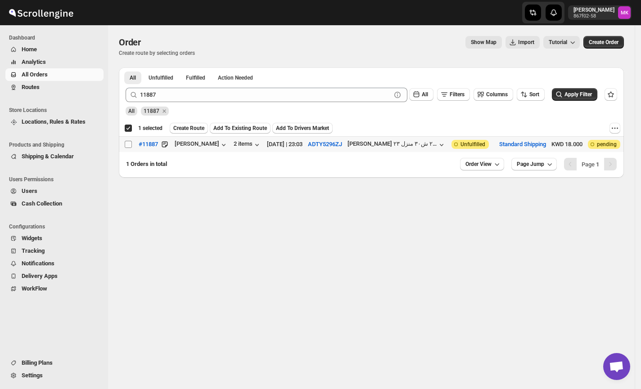
click at [131, 147] on input "Select order" at bounding box center [128, 144] width 7 height 7
checkbox input "true"
checkbox input "false"
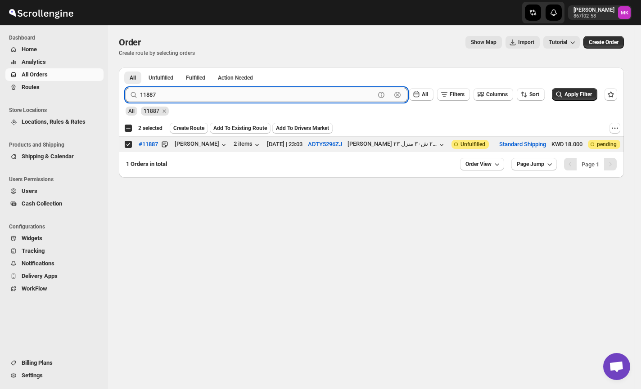
click at [173, 90] on input "11887" at bounding box center [257, 95] width 235 height 14
paste input "928"
type input "11928"
click at [126, 68] on button "Submit" at bounding box center [139, 72] width 26 height 9
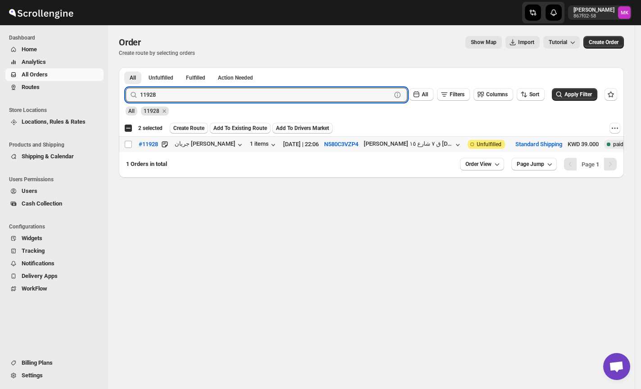
drag, startPoint x: 131, startPoint y: 145, endPoint x: 168, endPoint y: 166, distance: 43.6
click at [131, 148] on input "Select order" at bounding box center [128, 144] width 7 height 7
checkbox input "true"
click at [163, 94] on input "11928" at bounding box center [257, 95] width 235 height 14
paste input "44"
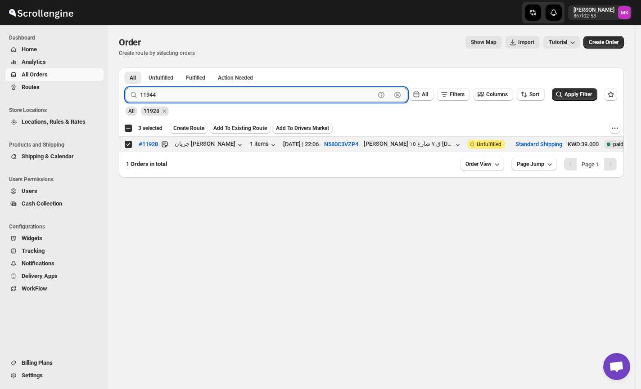
type input "11944"
click at [126, 68] on button "Submit" at bounding box center [139, 72] width 26 height 9
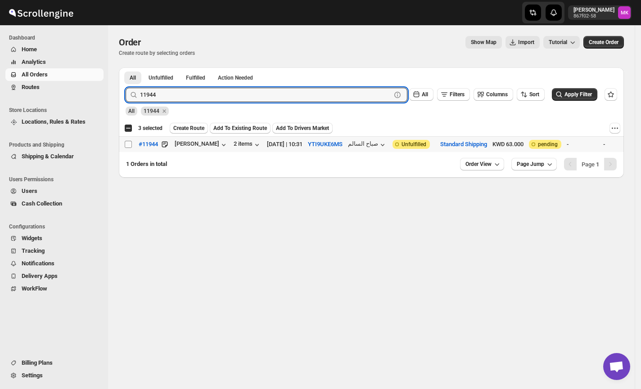
click at [128, 149] on span at bounding box center [128, 144] width 8 height 8
click at [128, 148] on input "Select order" at bounding box center [128, 144] width 7 height 7
checkbox input "false"
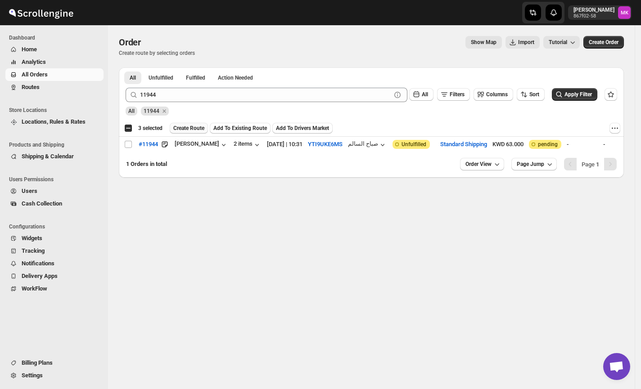
click at [194, 131] on span "Create Route" at bounding box center [188, 128] width 31 height 7
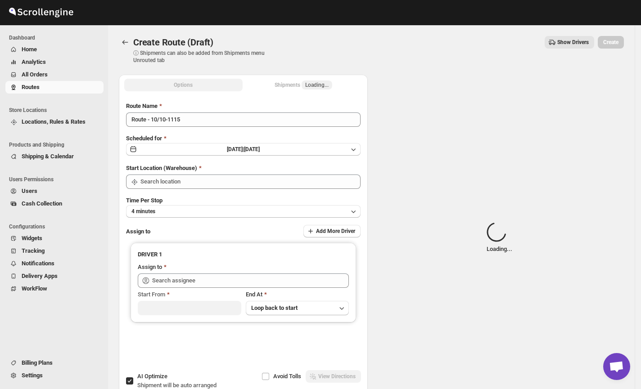
type input "[GEOGRAPHIC_DATA]"
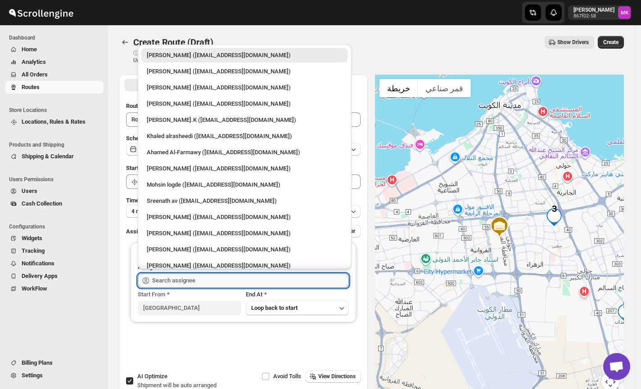
click at [155, 281] on input "text" at bounding box center [250, 281] width 197 height 14
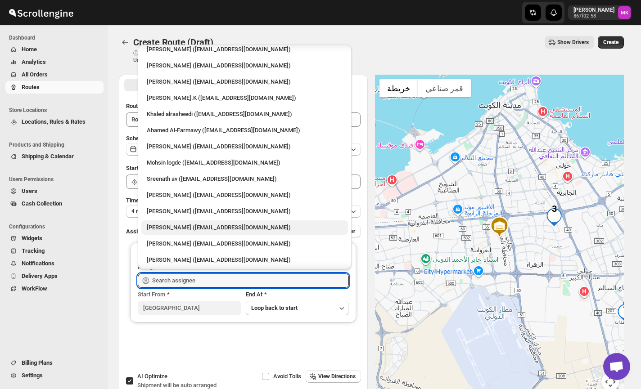
scroll to position [23, 0]
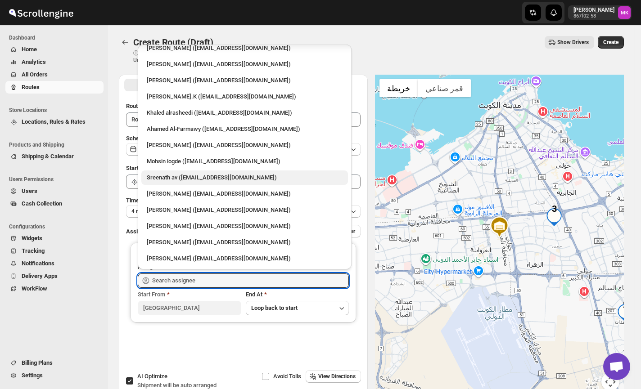
click at [145, 177] on div "Sreenath av ([EMAIL_ADDRESS][DOMAIN_NAME])" at bounding box center [244, 178] width 207 height 14
type input "Sreenath av ([EMAIL_ADDRESS][DOMAIN_NAME])"
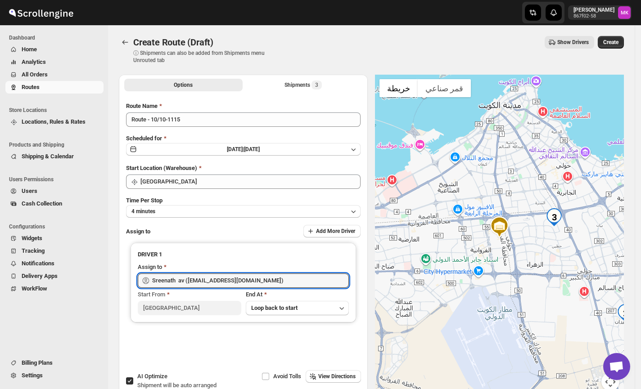
click at [160, 203] on span "Time Per Stop" at bounding box center [144, 200] width 36 height 7
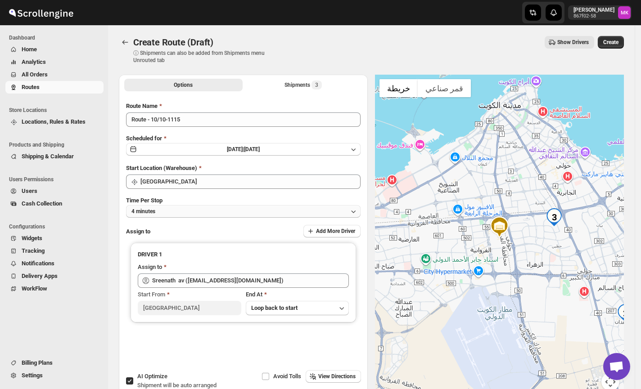
click at [157, 210] on button "4 minutes" at bounding box center [243, 211] width 235 height 13
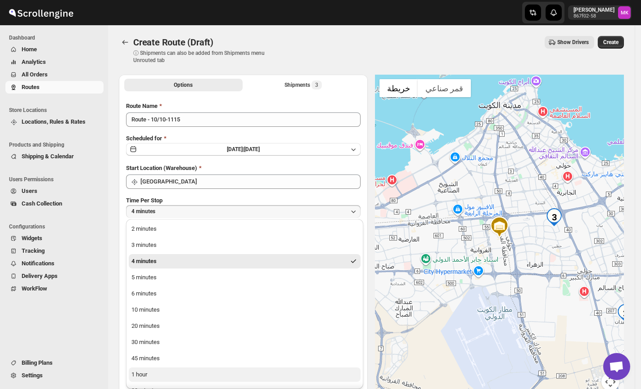
click at [138, 374] on div "1 hour" at bounding box center [139, 375] width 16 height 9
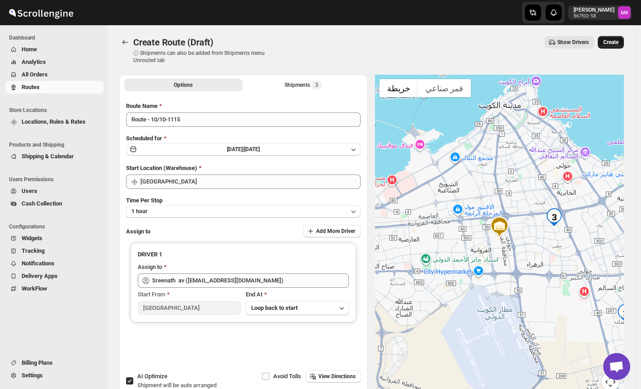
click at [623, 47] on button "Create" at bounding box center [611, 42] width 26 height 13
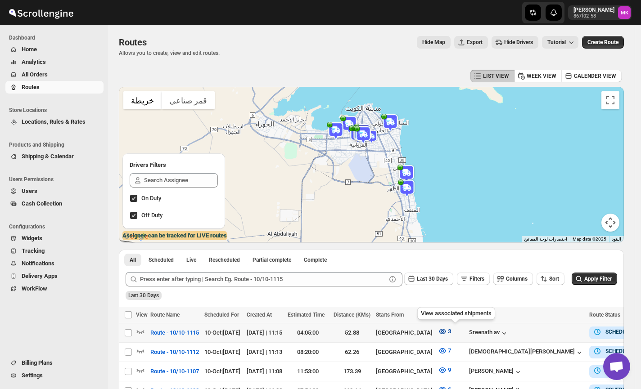
click at [451, 335] on span "3" at bounding box center [449, 331] width 3 height 7
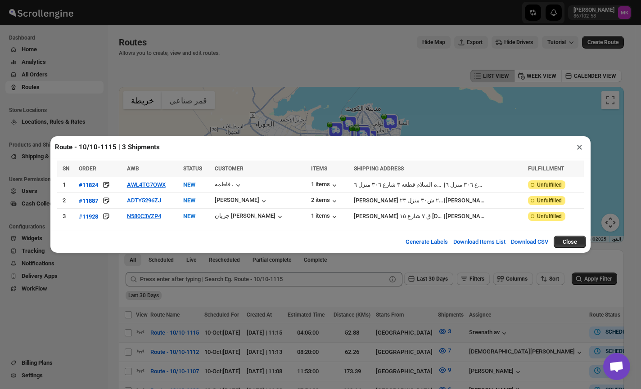
click at [304, 73] on div "Route - 10/10-1115 | 3 Shipments × SN ORDER AWB STATUS CUSTOMER ITEMS SHIPPING …" at bounding box center [320, 194] width 641 height 389
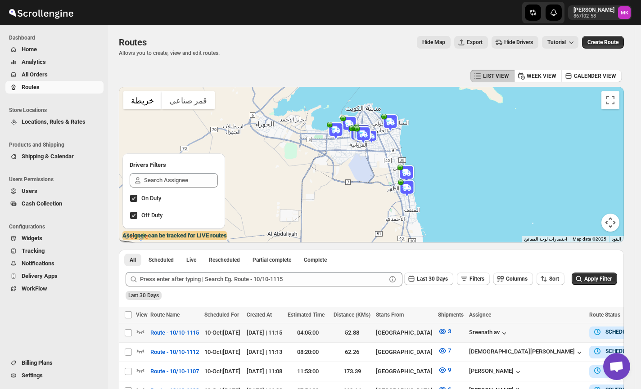
click at [56, 77] on span "All Orders" at bounding box center [62, 74] width 80 height 9
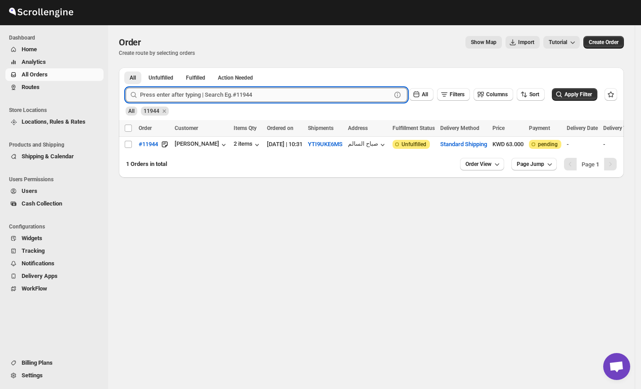
click at [172, 93] on input "text" at bounding box center [265, 95] width 251 height 14
paste input "11944"
type input "11944"
click at [126, 68] on button "Submit" at bounding box center [139, 72] width 26 height 9
click at [127, 146] on input "Select order" at bounding box center [128, 144] width 7 height 7
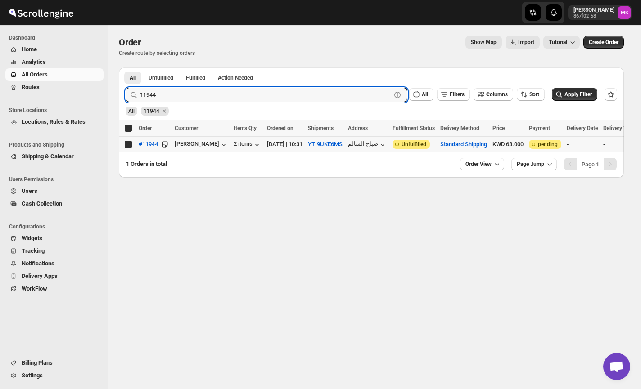
checkbox input "true"
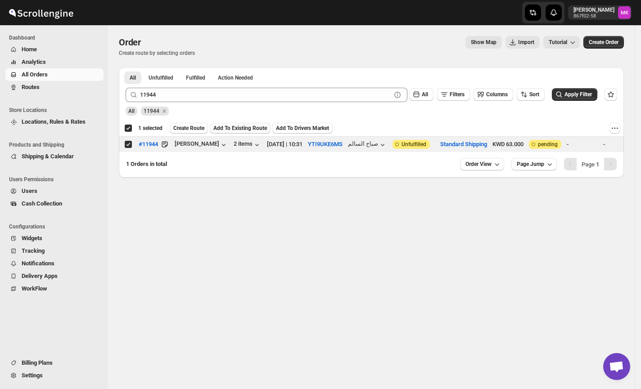
click at [228, 132] on button "Add To Existing Route" at bounding box center [240, 128] width 61 height 11
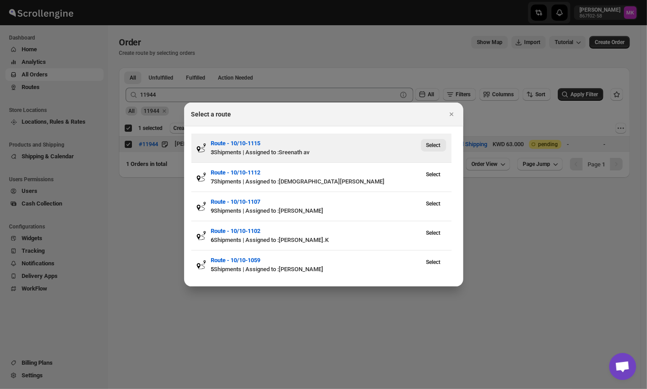
click at [436, 139] on button "Select" at bounding box center [433, 145] width 25 height 13
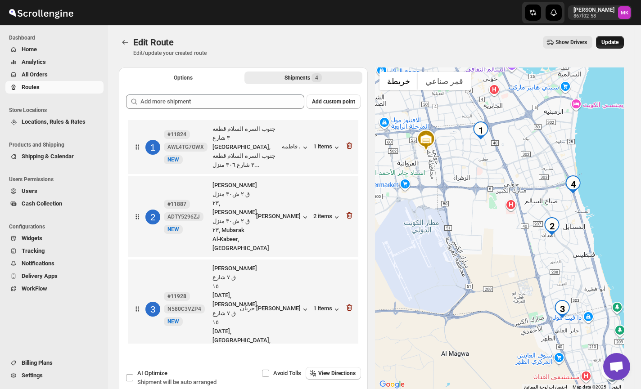
click at [620, 38] on button "Update" at bounding box center [610, 42] width 28 height 13
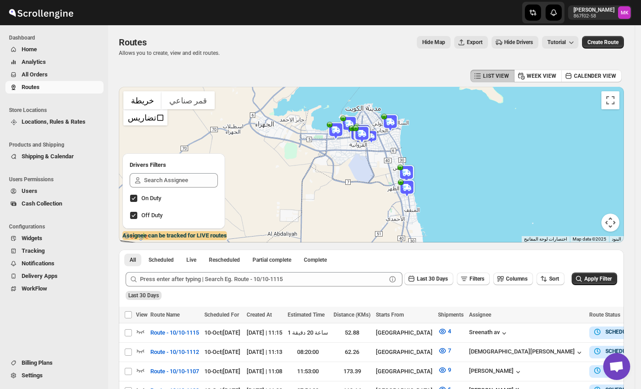
click at [63, 79] on button "All Orders" at bounding box center [54, 74] width 98 height 13
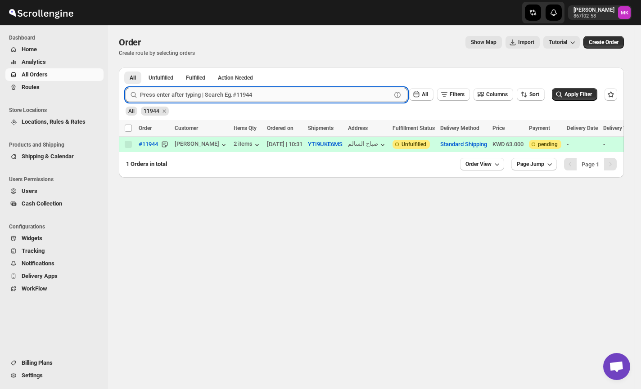
click at [188, 91] on input "text" at bounding box center [265, 95] width 251 height 14
paste input "11941"
type input "11941"
click at [126, 68] on button "Submit" at bounding box center [139, 72] width 26 height 9
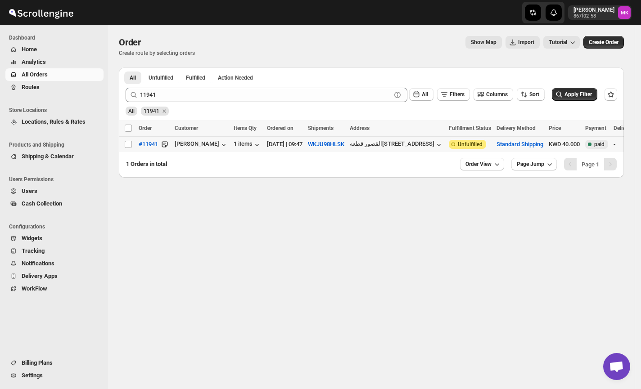
click at [126, 151] on td "Select order" at bounding box center [127, 145] width 17 height 16
checkbox input "true"
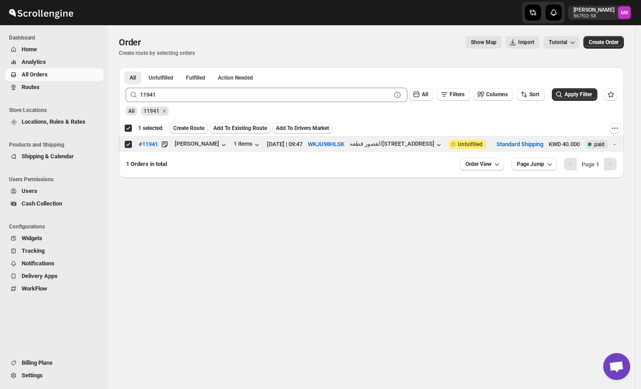
click at [252, 130] on span "Add To Existing Route" at bounding box center [240, 128] width 54 height 7
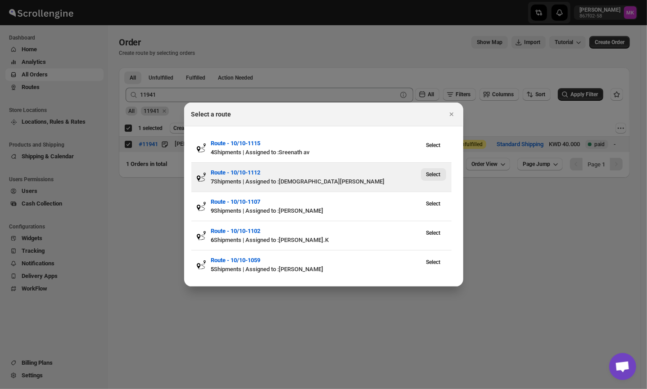
click at [426, 174] on span "Select" at bounding box center [433, 174] width 14 height 7
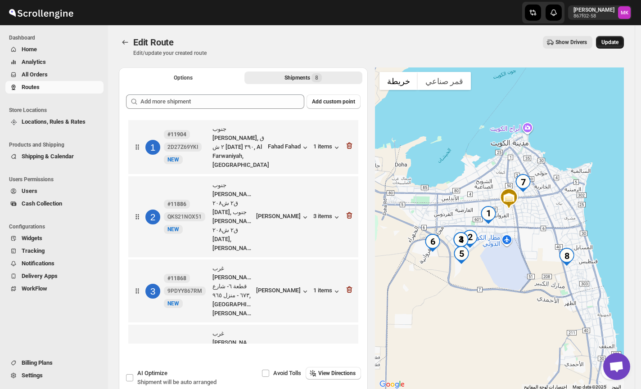
click at [611, 43] on span "Update" at bounding box center [610, 42] width 17 height 7
